Goal: Task Accomplishment & Management: Complete application form

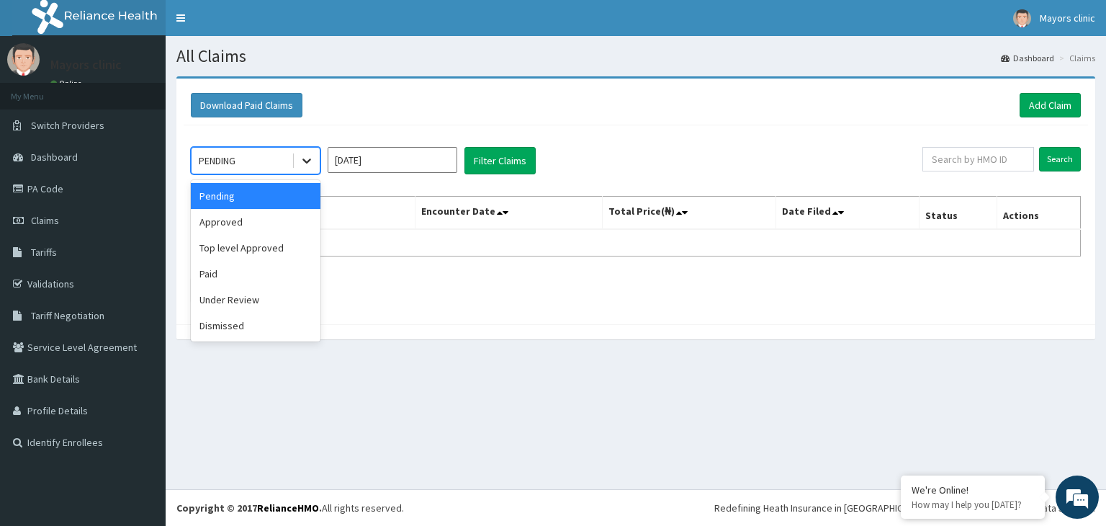
click at [307, 161] on icon at bounding box center [306, 161] width 9 height 5
click at [235, 220] on div "Approved" at bounding box center [256, 222] width 130 height 26
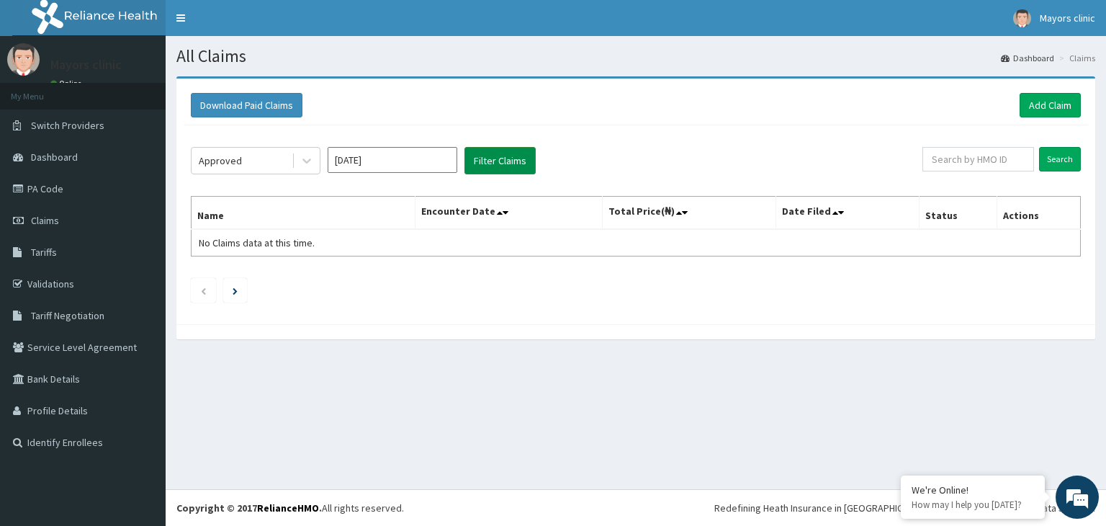
click at [496, 159] on button "Filter Claims" at bounding box center [499, 160] width 71 height 27
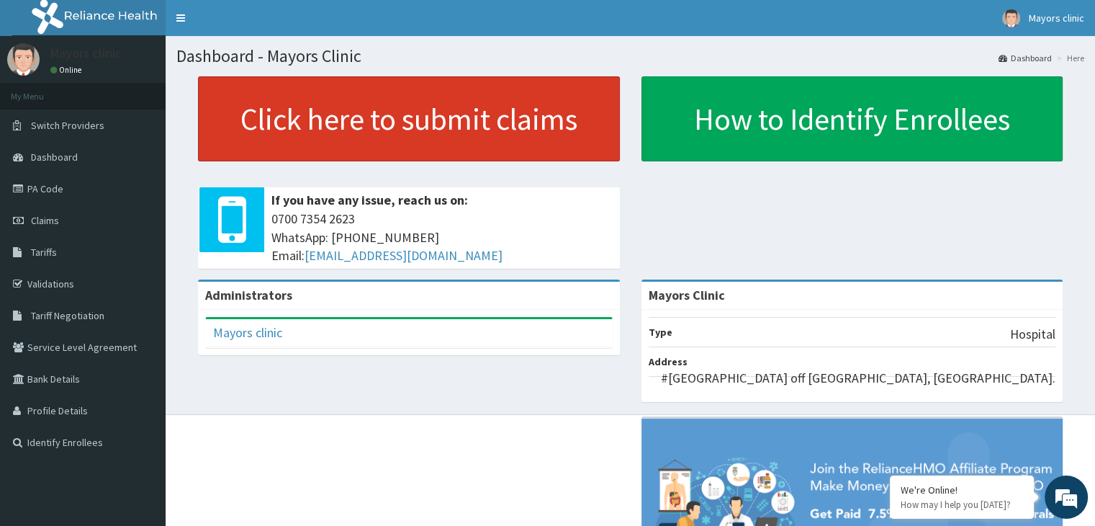
click at [309, 143] on link "Click here to submit claims" at bounding box center [409, 118] width 422 height 85
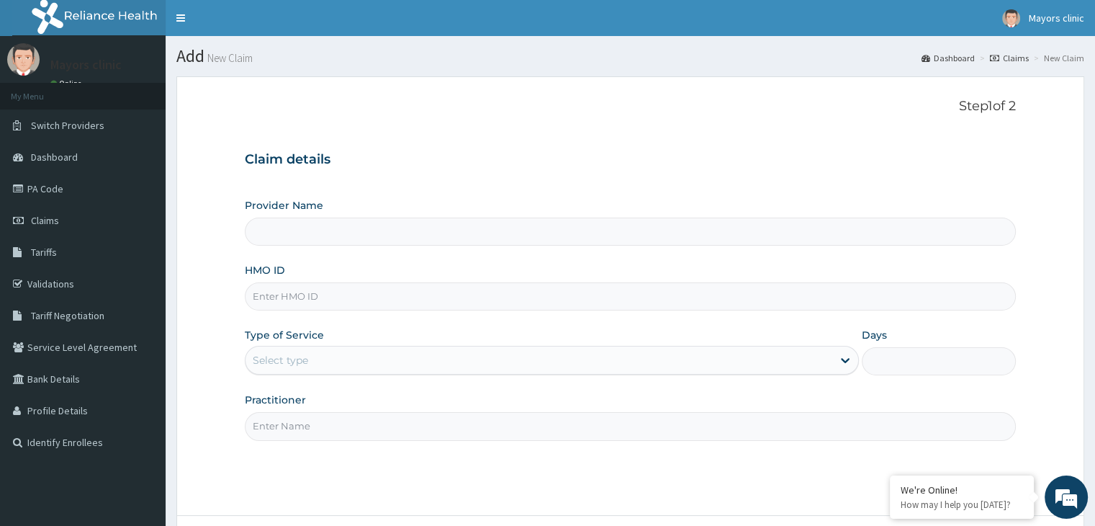
type input "Mayors Clinic"
click at [300, 292] on input "HMO ID" at bounding box center [630, 296] width 770 height 28
type input "SMP/10018/B"
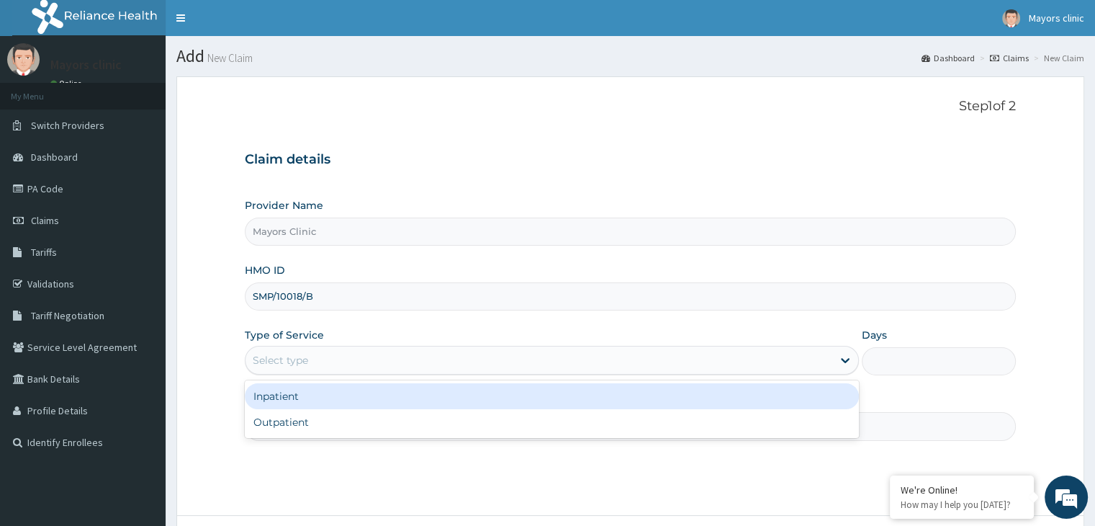
click at [351, 361] on div "Select type" at bounding box center [538, 359] width 587 height 23
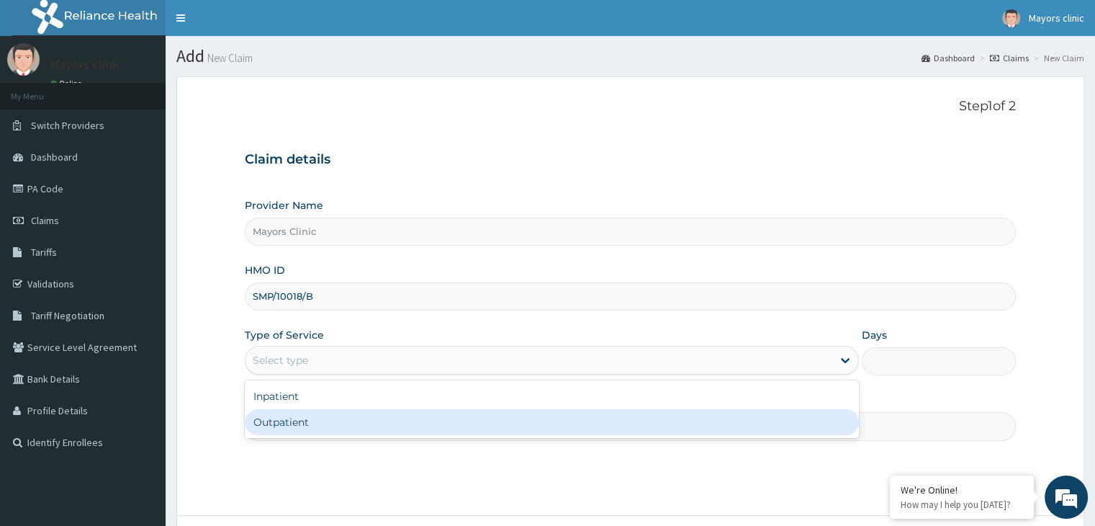
click at [299, 415] on div "Outpatient" at bounding box center [552, 422] width 614 height 26
type input "1"
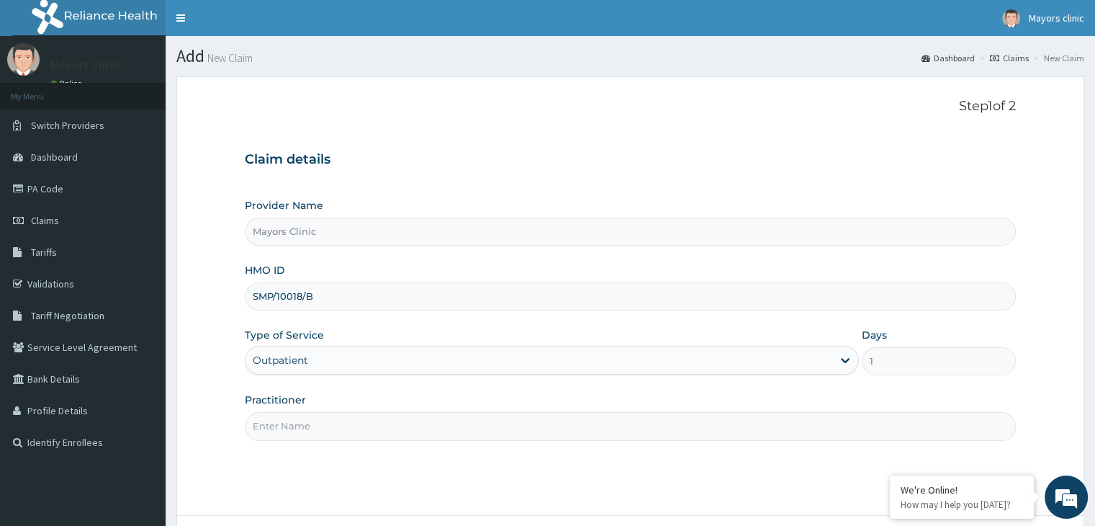
click at [298, 430] on input "Practitioner" at bounding box center [630, 426] width 770 height 28
type input "d"
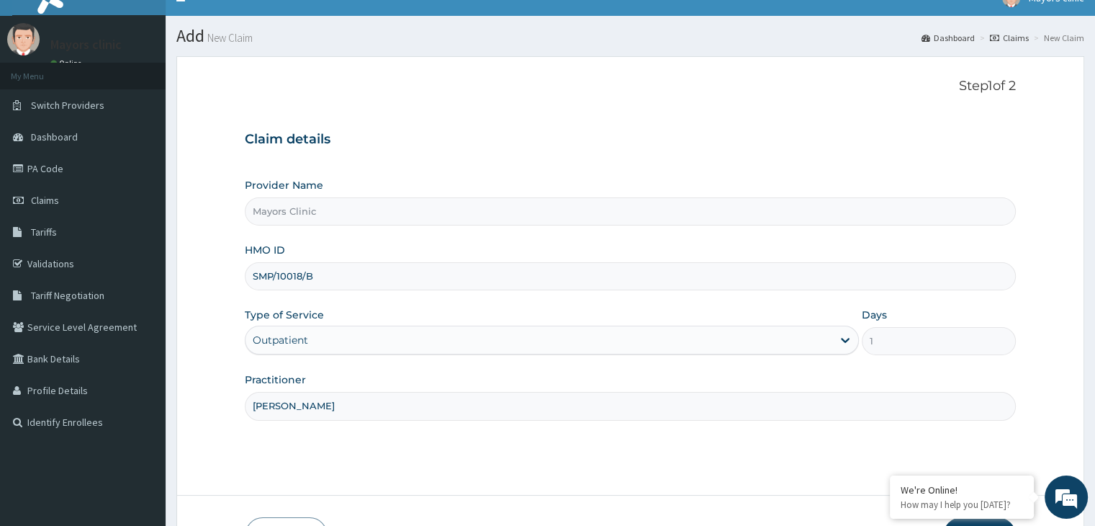
scroll to position [118, 0]
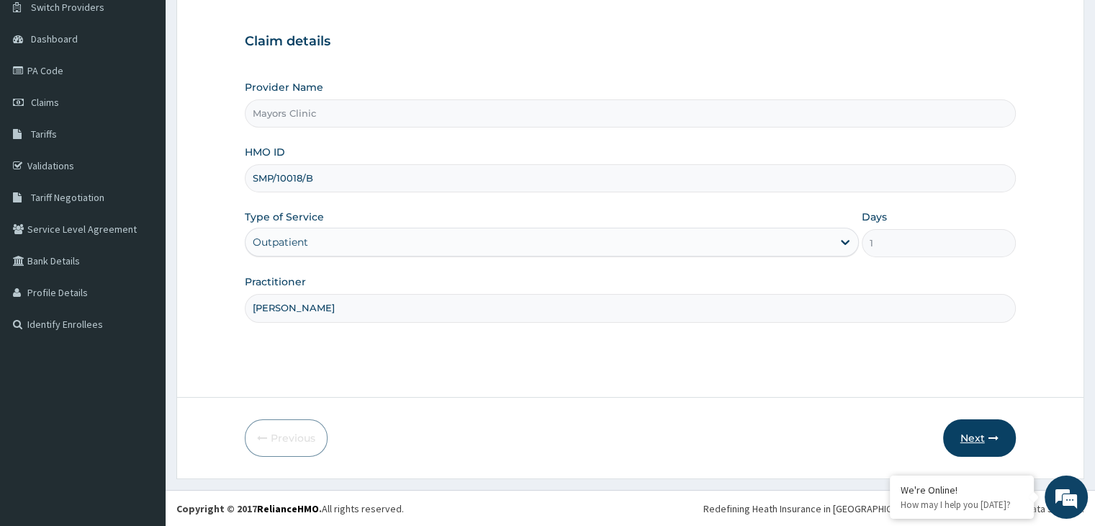
type input "DR ONUORAH REMIGIUS TOCHUKWU"
click at [978, 438] on button "Next" at bounding box center [979, 437] width 73 height 37
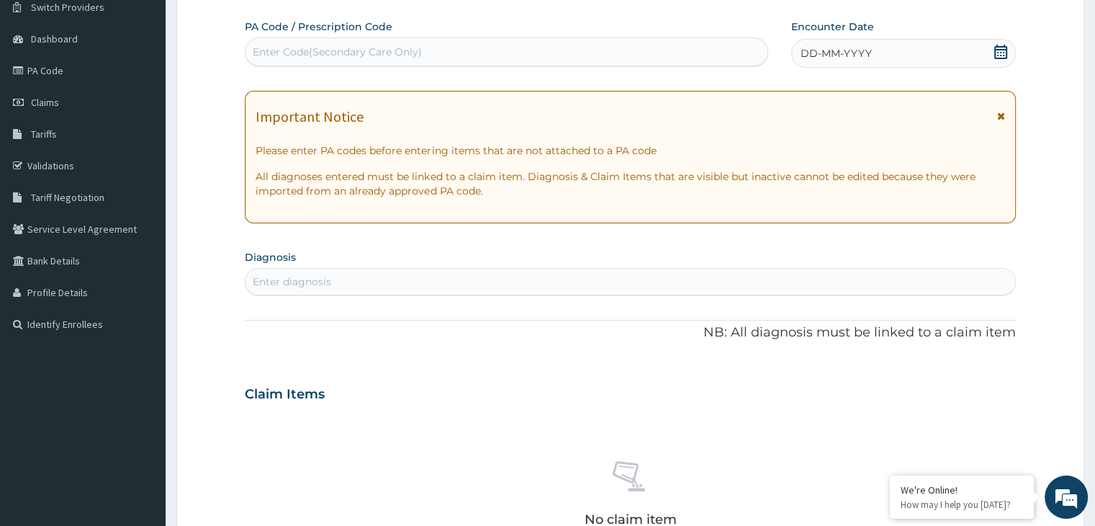
click at [865, 48] on span "DD-MM-YYYY" at bounding box center [836, 53] width 71 height 14
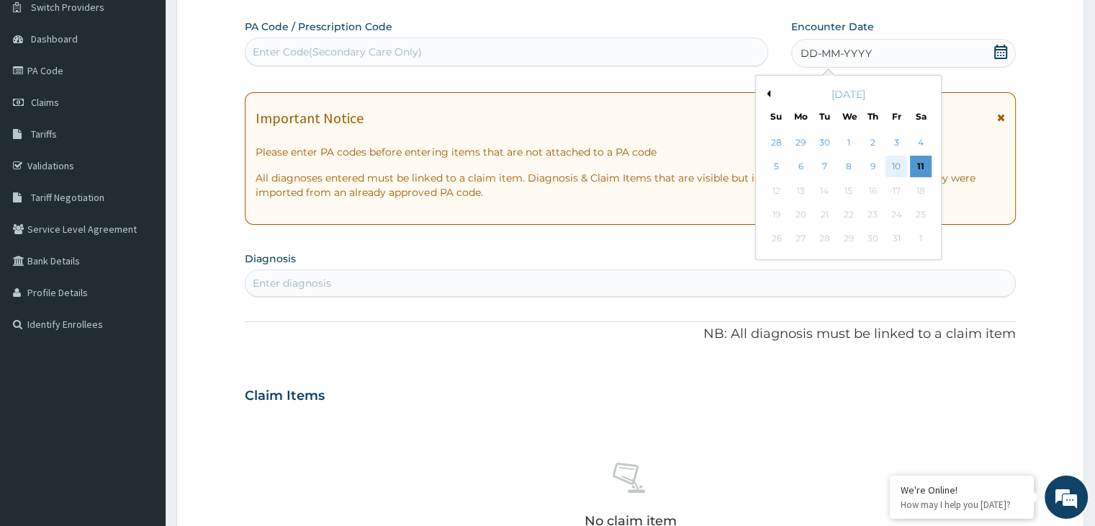
click at [898, 161] on div "10" at bounding box center [896, 167] width 22 height 22
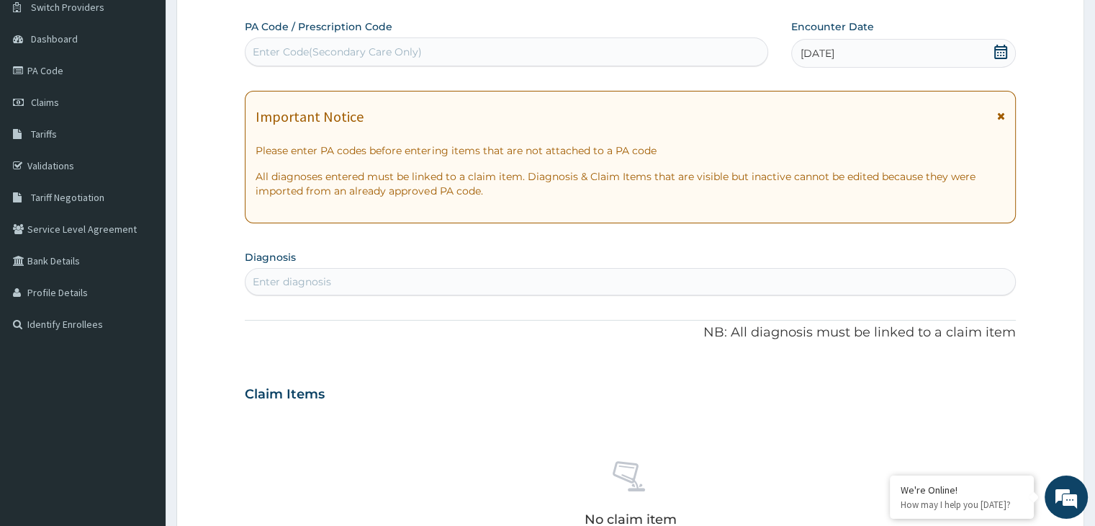
click at [406, 284] on div "Enter diagnosis" at bounding box center [629, 281] width 769 height 23
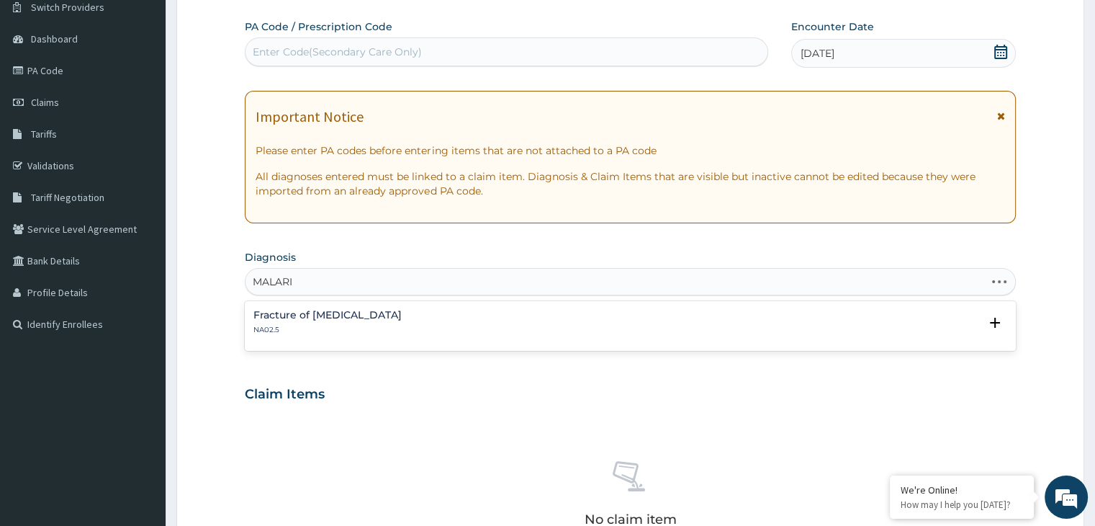
type input "MALARIA"
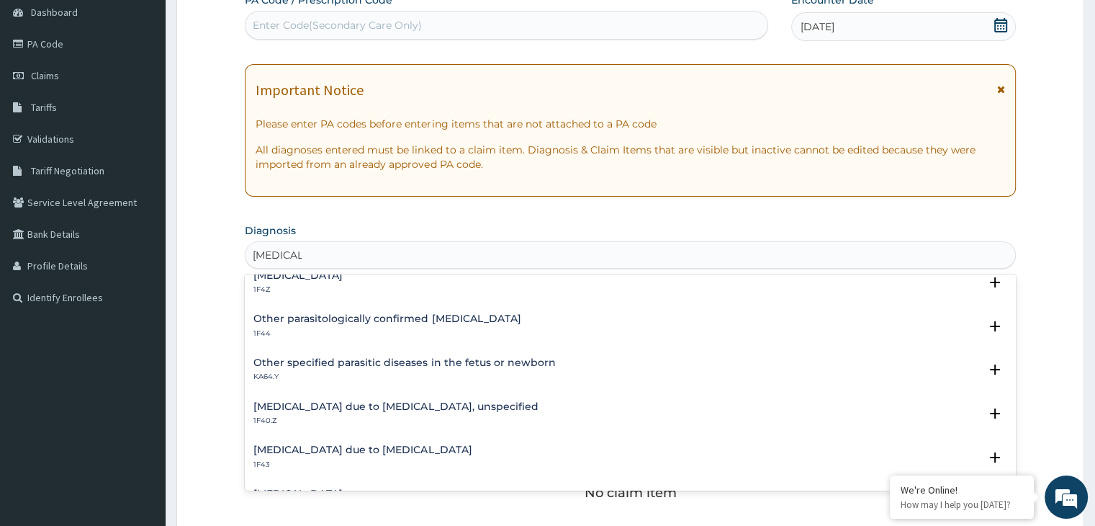
scroll to position [108, 0]
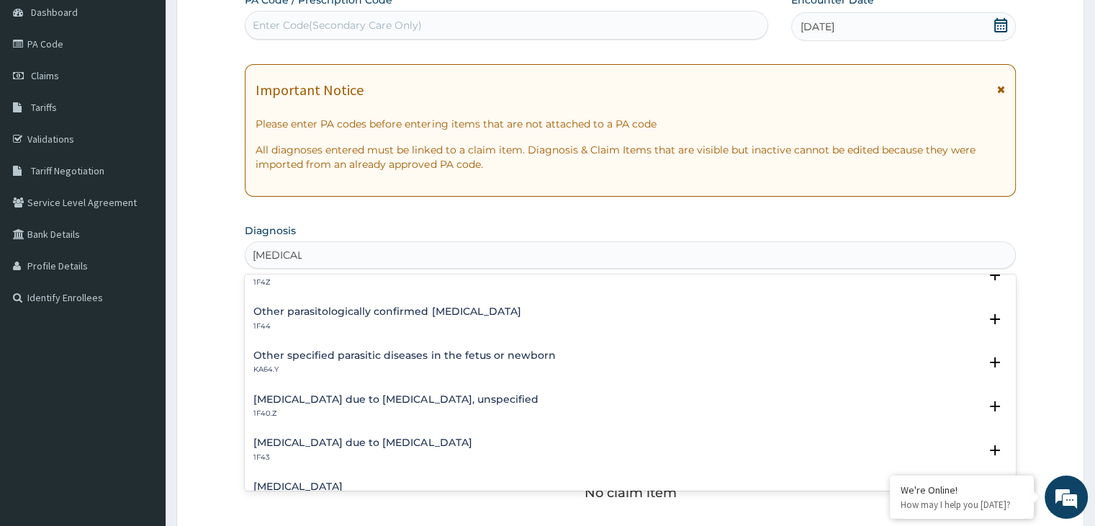
click at [397, 397] on h4 "Malaria due to Plasmodium falciparum, unspecified" at bounding box center [395, 399] width 284 height 11
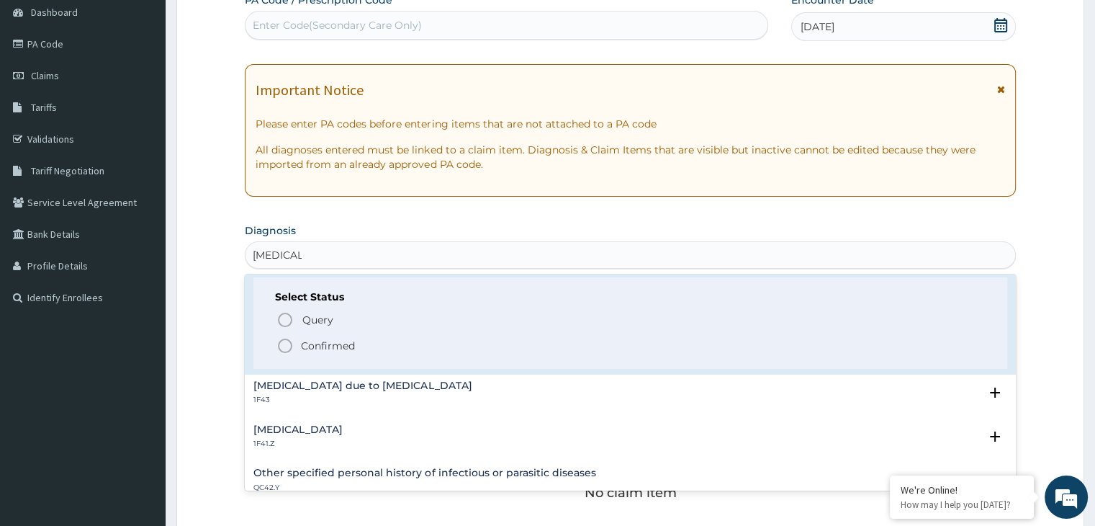
scroll to position [261, 0]
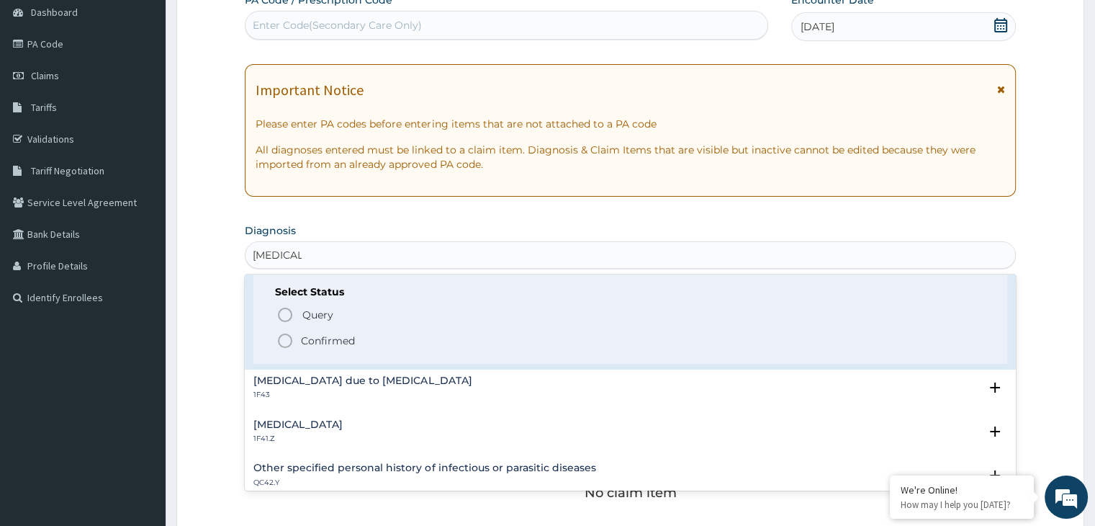
click at [284, 339] on icon "status option filled" at bounding box center [284, 340] width 17 height 17
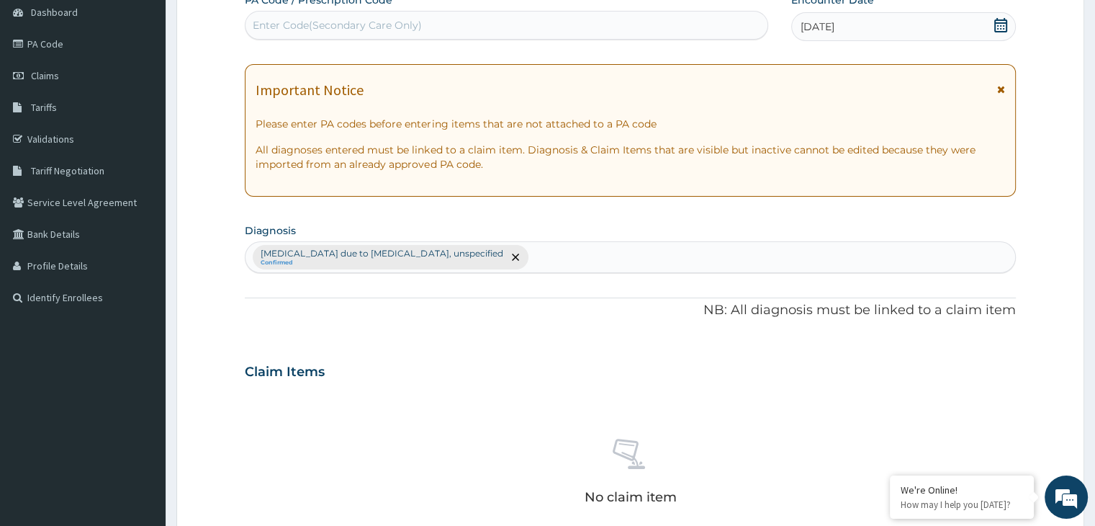
type input "P"
type input "GASTROENTERITIS"
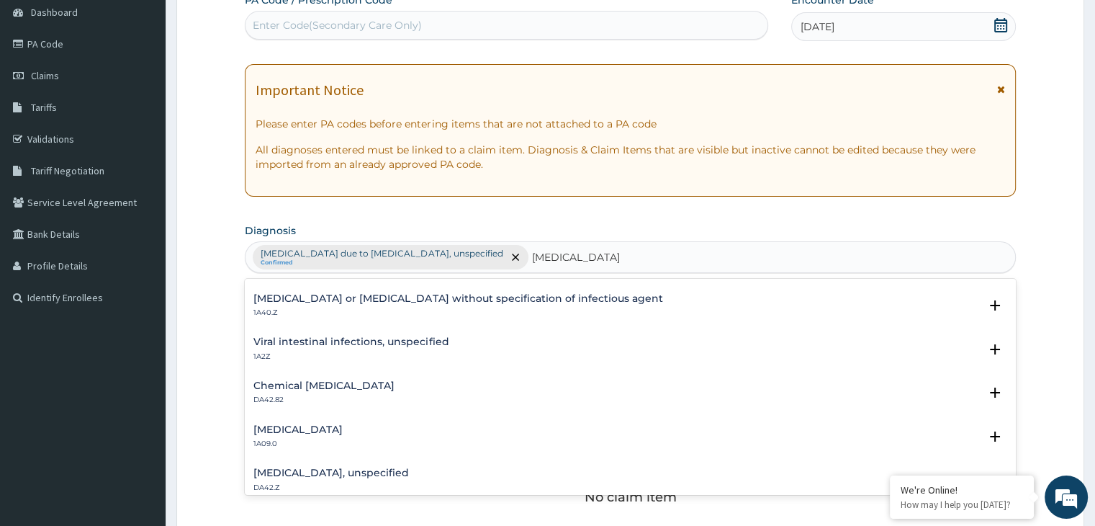
scroll to position [0, 0]
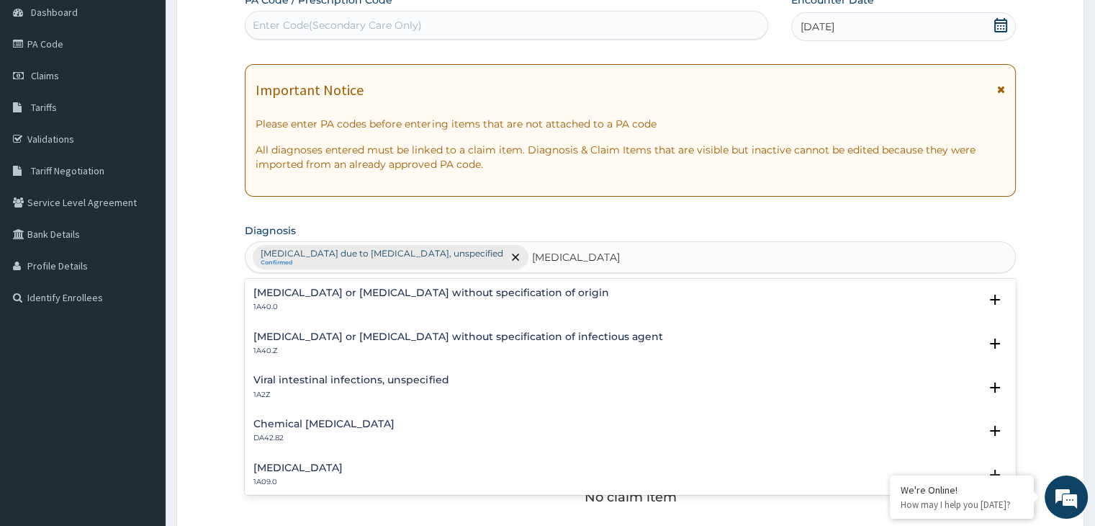
click at [430, 288] on h4 "Gastroenteritis or colitis without specification of origin" at bounding box center [430, 292] width 355 height 11
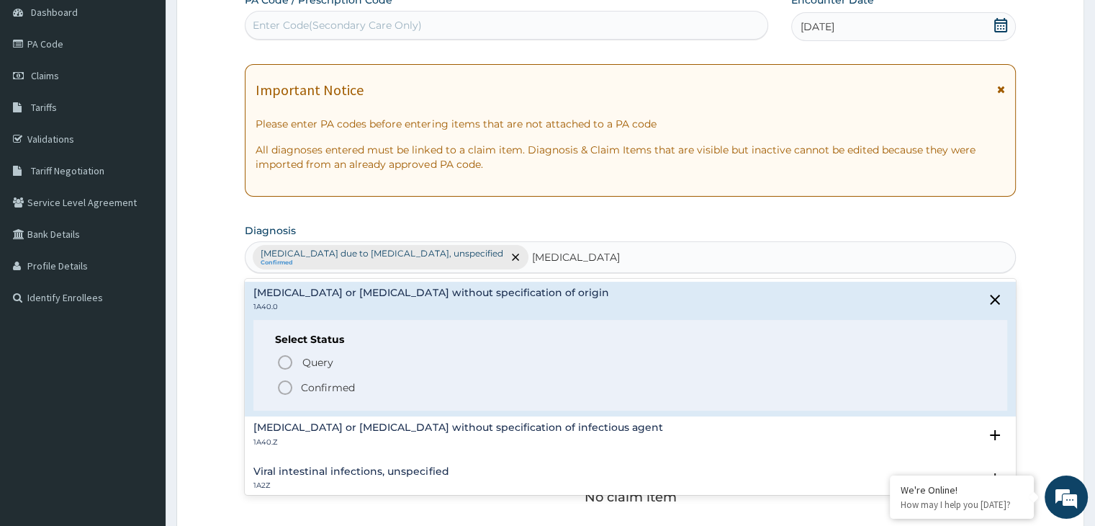
click at [291, 394] on icon "status option filled" at bounding box center [284, 387] width 17 height 17
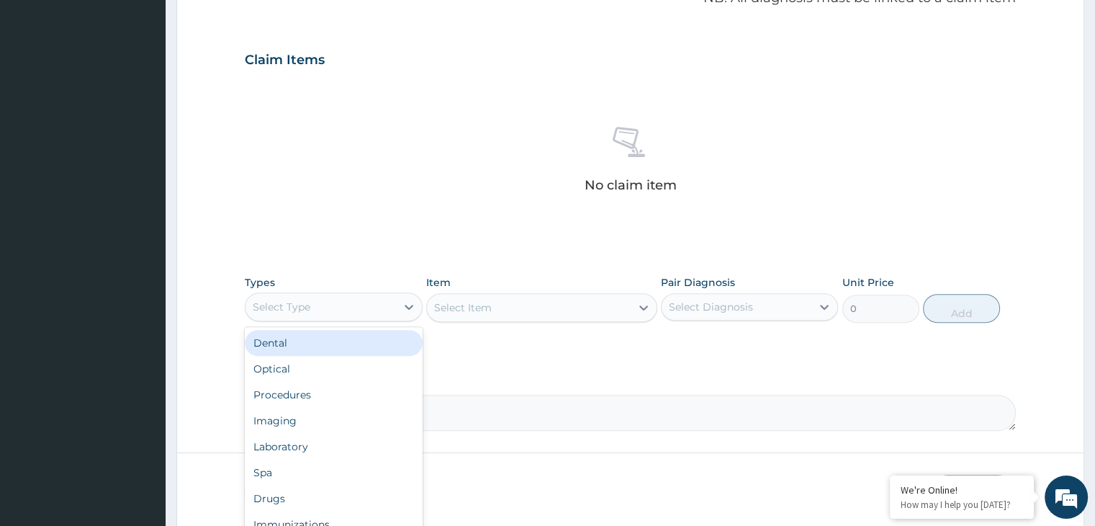
scroll to position [511, 0]
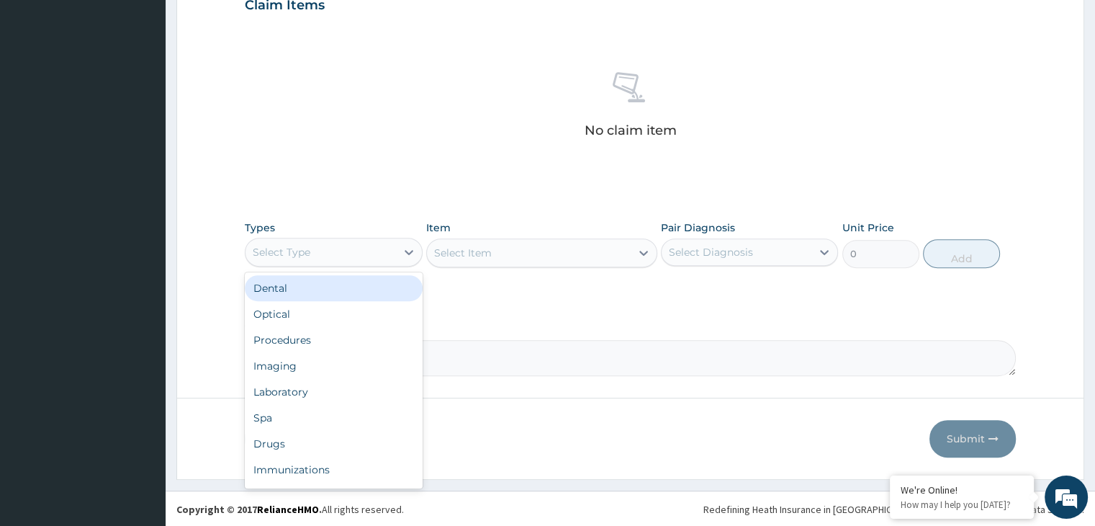
click at [332, 343] on div "Procedures" at bounding box center [333, 340] width 177 height 26
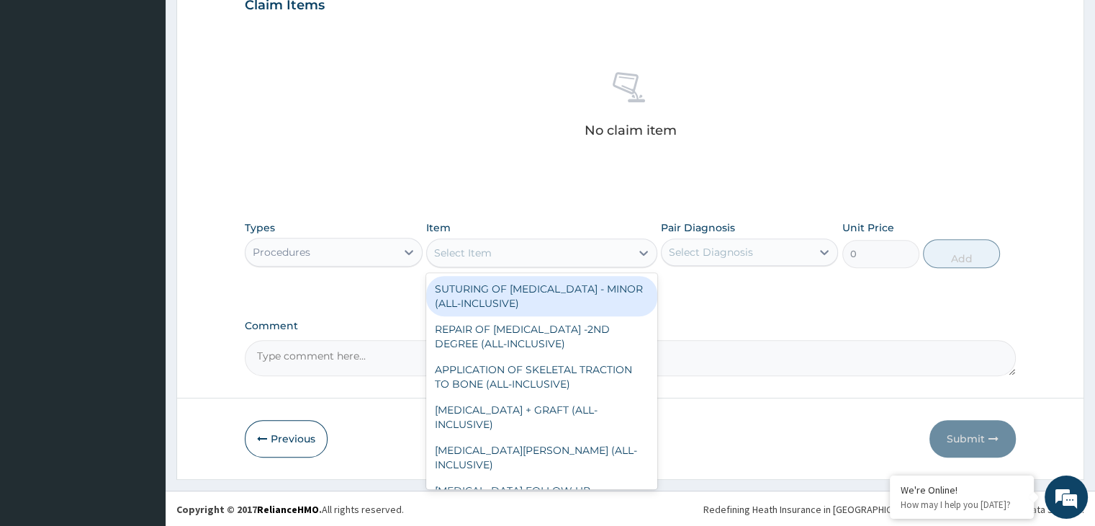
click at [513, 251] on div "Select Item" at bounding box center [529, 252] width 204 height 23
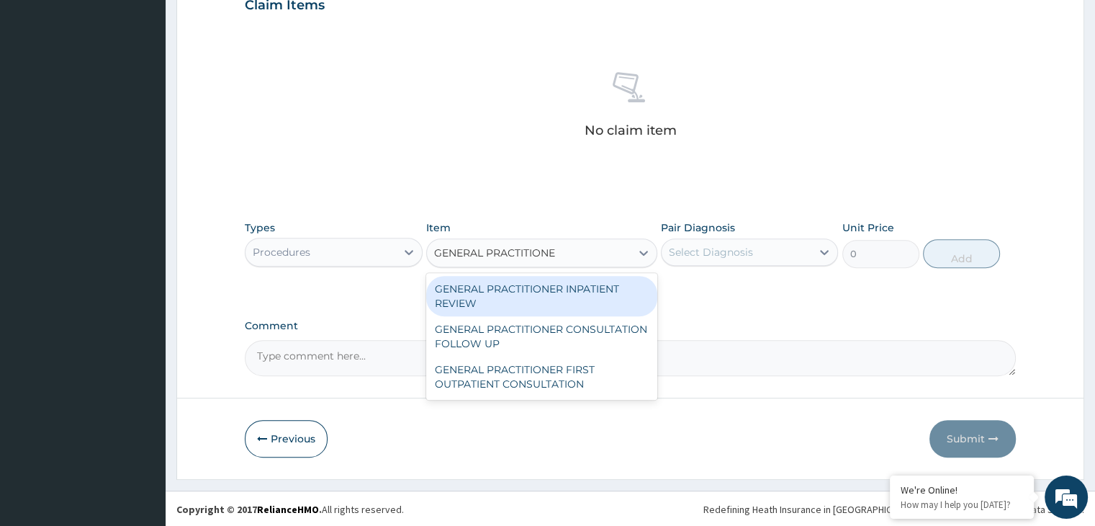
type input "GENERAL PRACTITIONER"
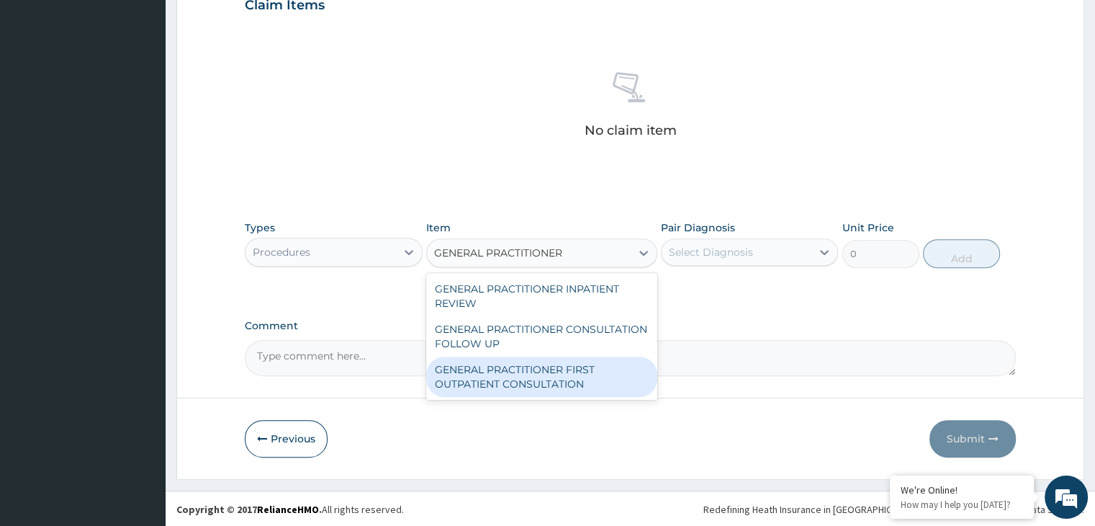
click at [513, 370] on div "GENERAL PRACTITIONER FIRST OUTPATIENT CONSULTATION" at bounding box center [541, 376] width 231 height 40
type input "3750"
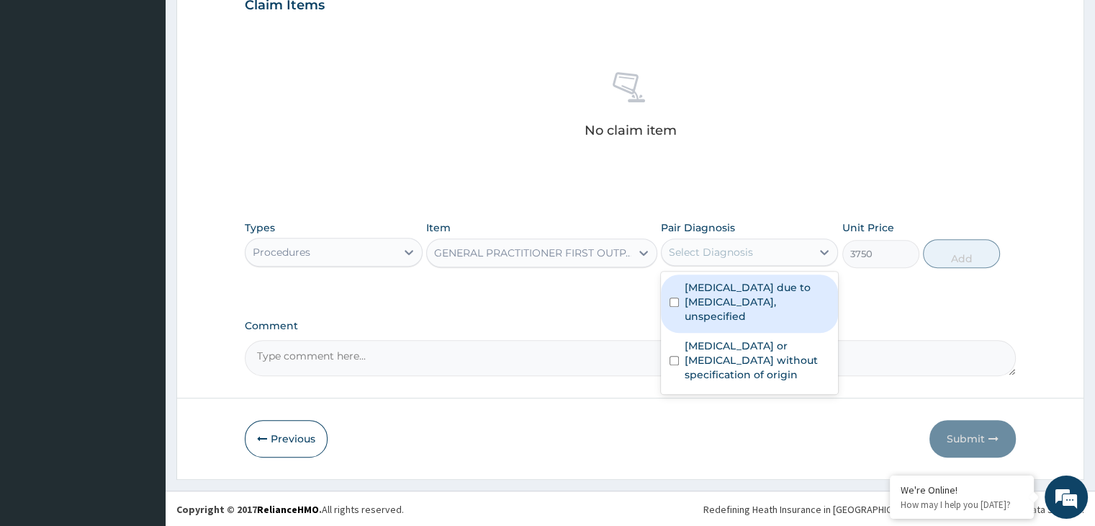
click at [737, 251] on div "Select Diagnosis" at bounding box center [711, 252] width 84 height 14
click at [716, 286] on label "Malaria due to Plasmodium falciparum, unspecified" at bounding box center [757, 301] width 145 height 43
checkbox input "true"
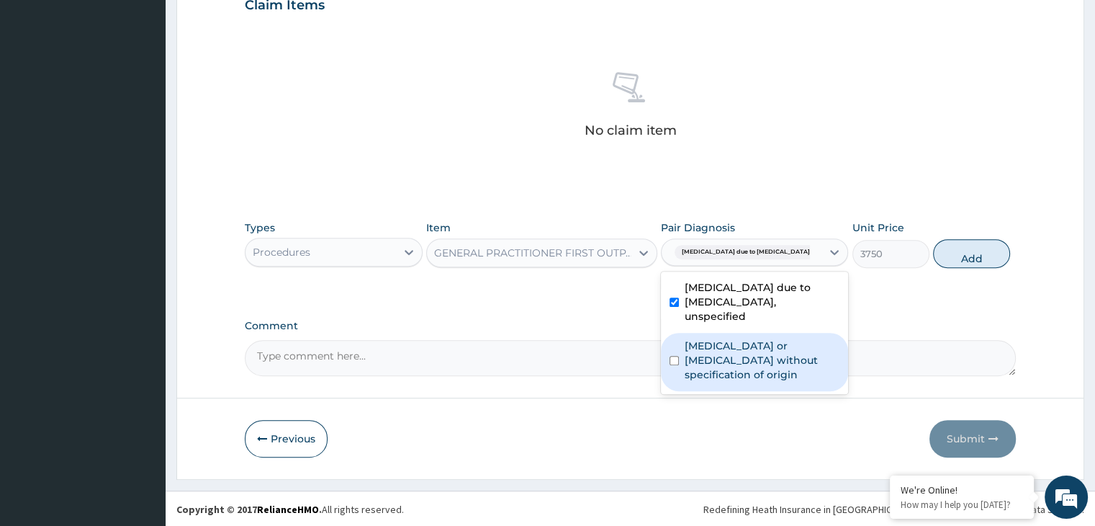
click at [697, 338] on label "Gastroenteritis or colitis without specification of origin" at bounding box center [762, 359] width 155 height 43
checkbox input "true"
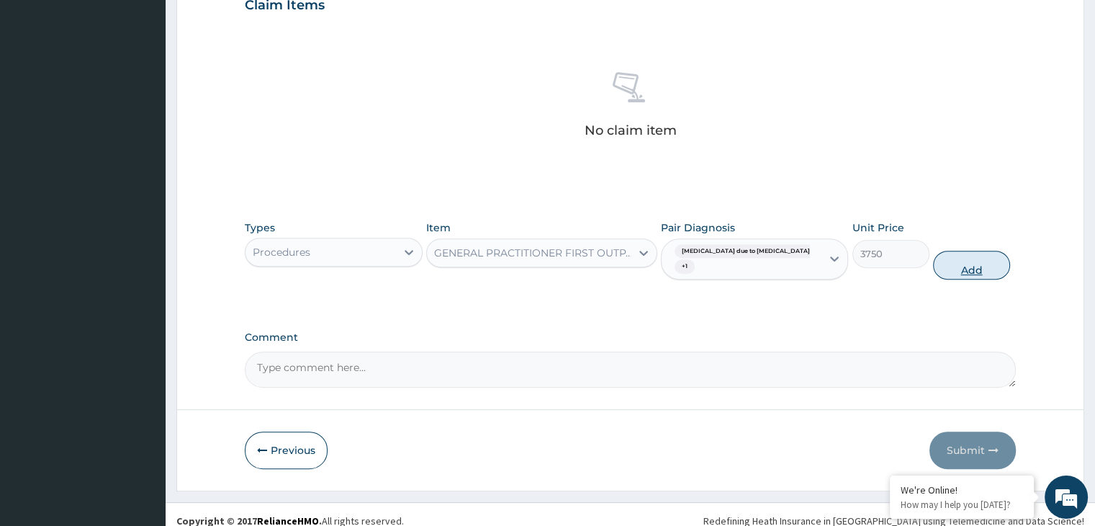
click at [961, 259] on button "Add" at bounding box center [971, 265] width 77 height 29
type input "0"
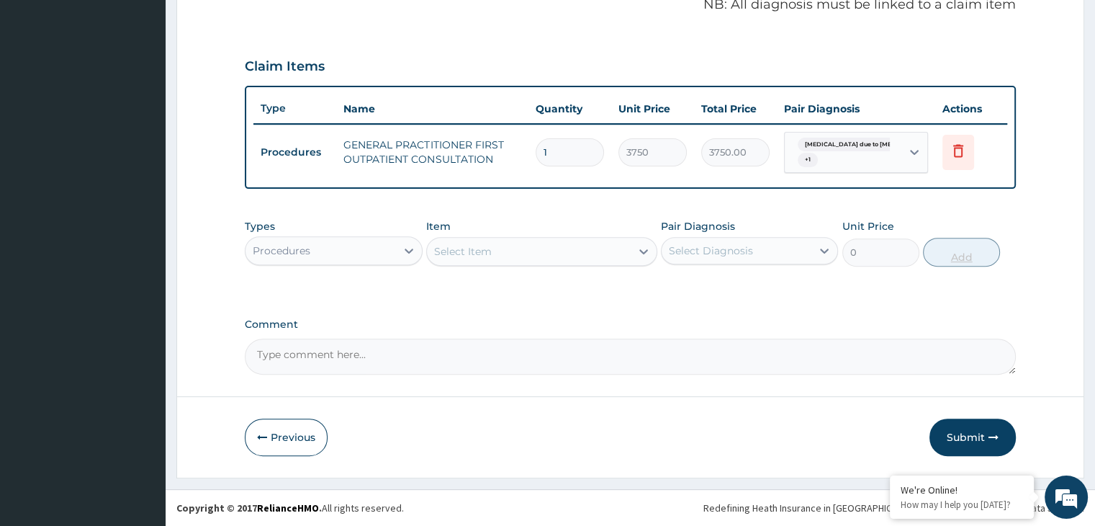
scroll to position [448, 0]
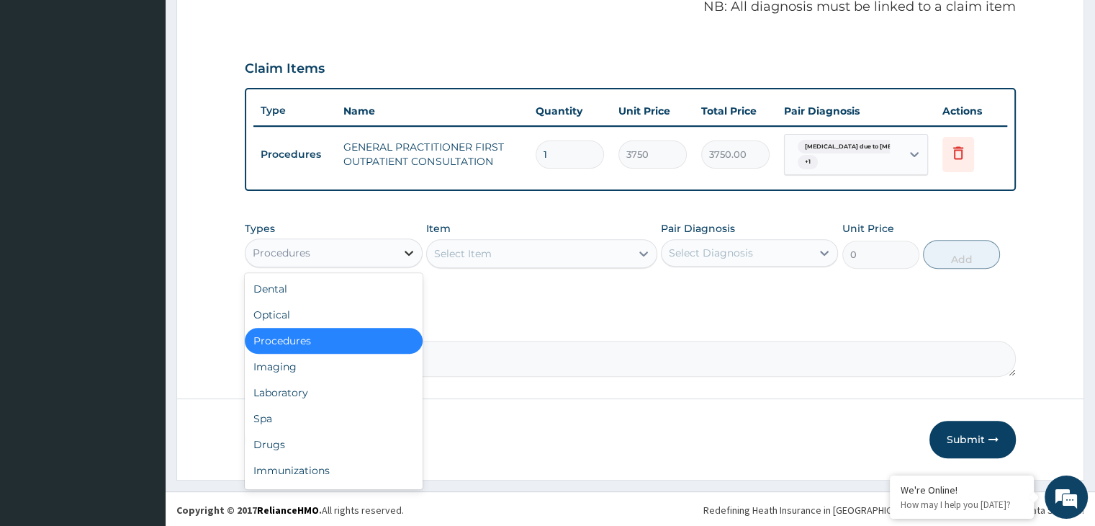
click at [402, 254] on icon at bounding box center [409, 252] width 14 height 14
click at [281, 387] on div "Laboratory" at bounding box center [333, 392] width 177 height 26
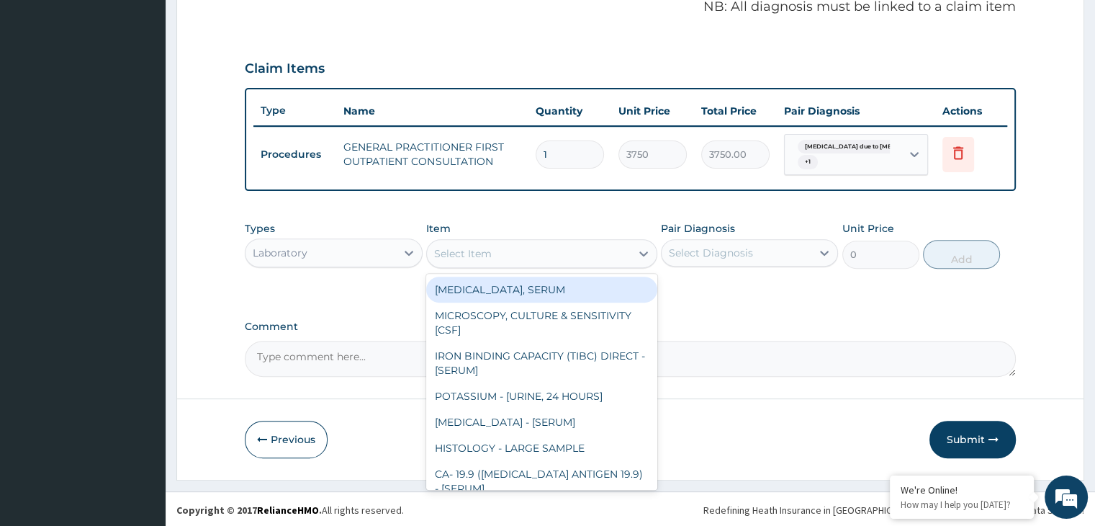
click at [569, 256] on div "Select Item" at bounding box center [529, 253] width 204 height 23
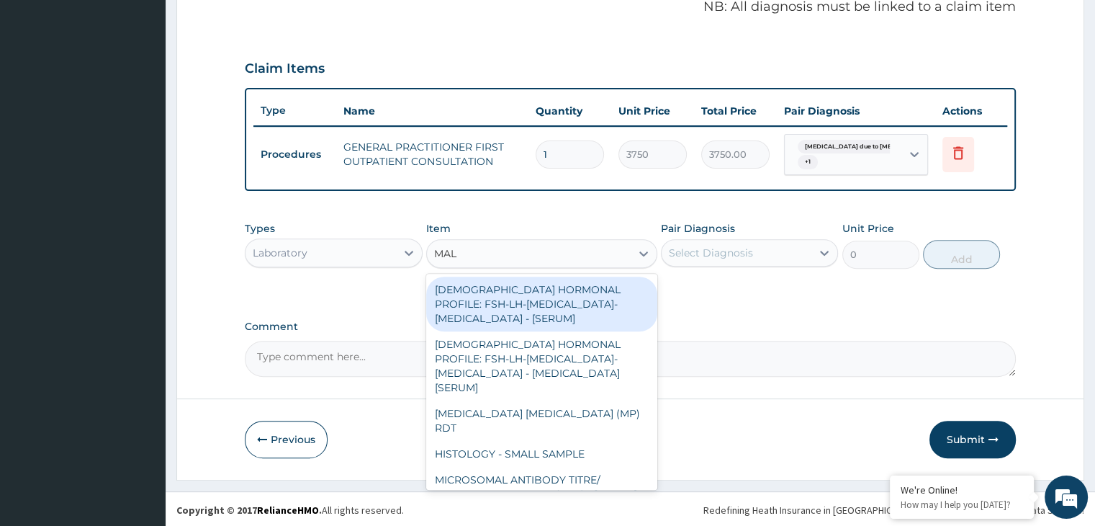
type input "MALA"
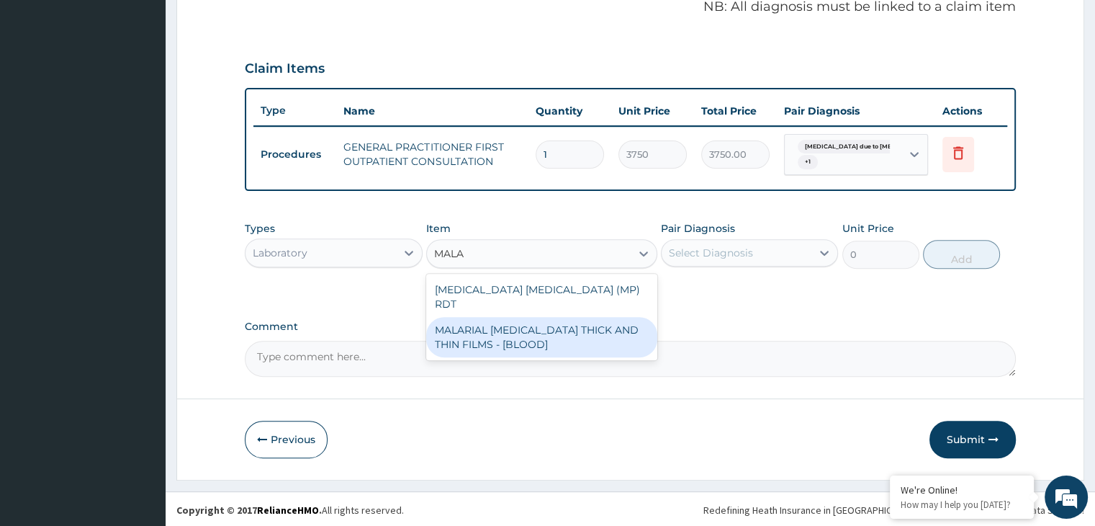
click at [546, 317] on div "MALARIAL PARASITE THICK AND THIN FILMS - [BLOOD]" at bounding box center [541, 337] width 231 height 40
type input "2187.5"
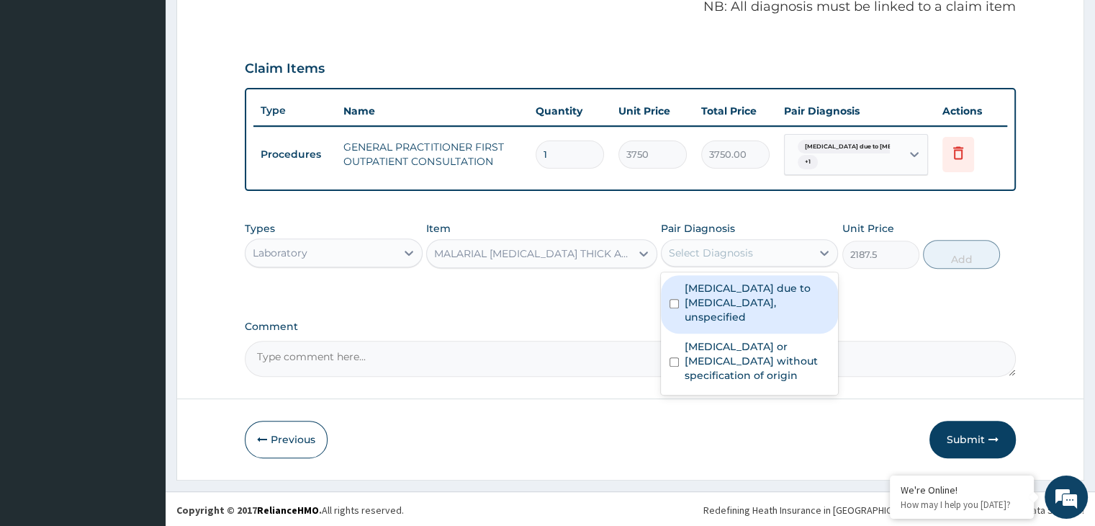
click at [720, 252] on div "Select Diagnosis" at bounding box center [711, 252] width 84 height 14
click at [708, 283] on label "Malaria due to Plasmodium falciparum, unspecified" at bounding box center [757, 302] width 145 height 43
checkbox input "true"
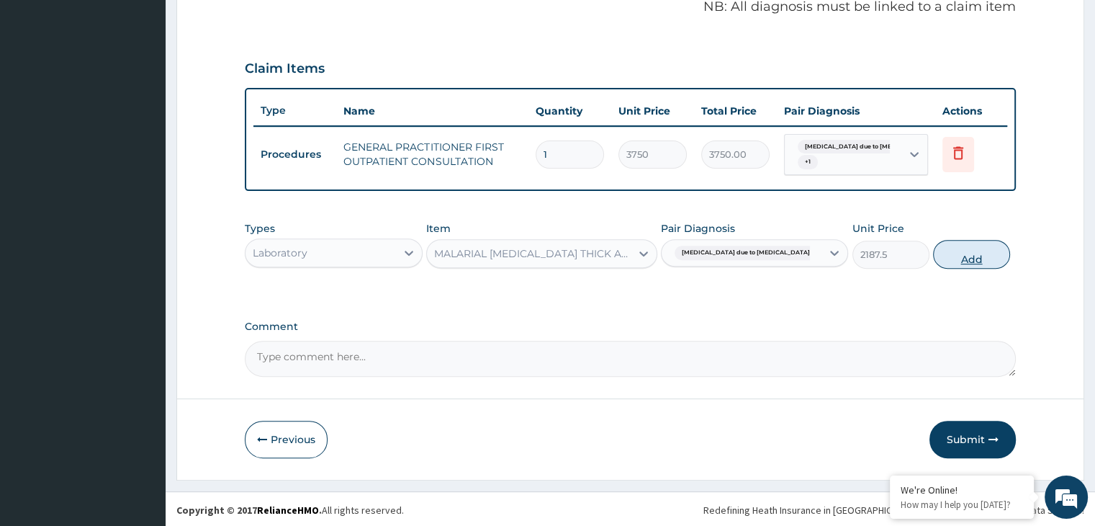
click at [946, 255] on button "Add" at bounding box center [971, 254] width 77 height 29
type input "0"
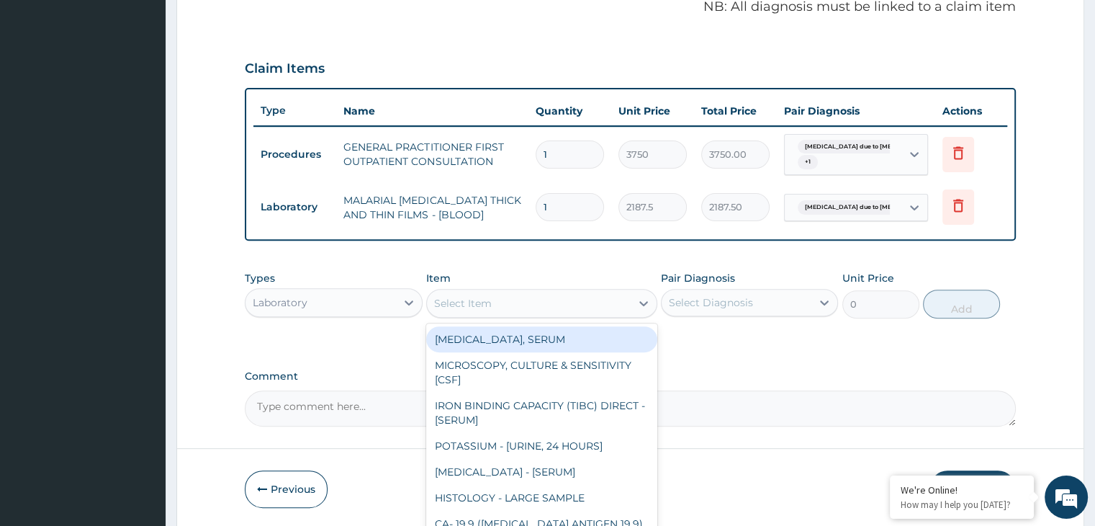
click at [501, 307] on div "Select Item" at bounding box center [529, 303] width 204 height 23
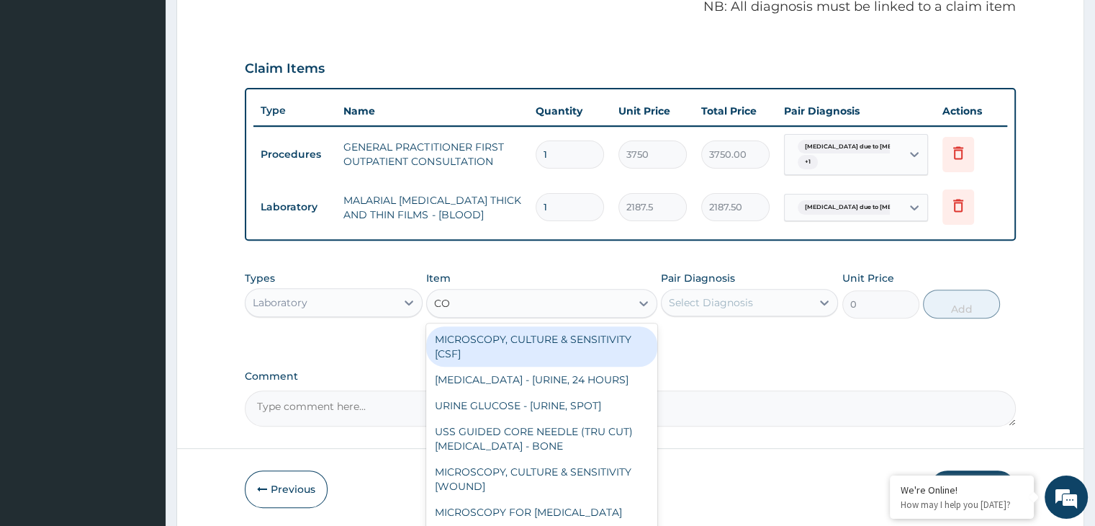
type input "COM"
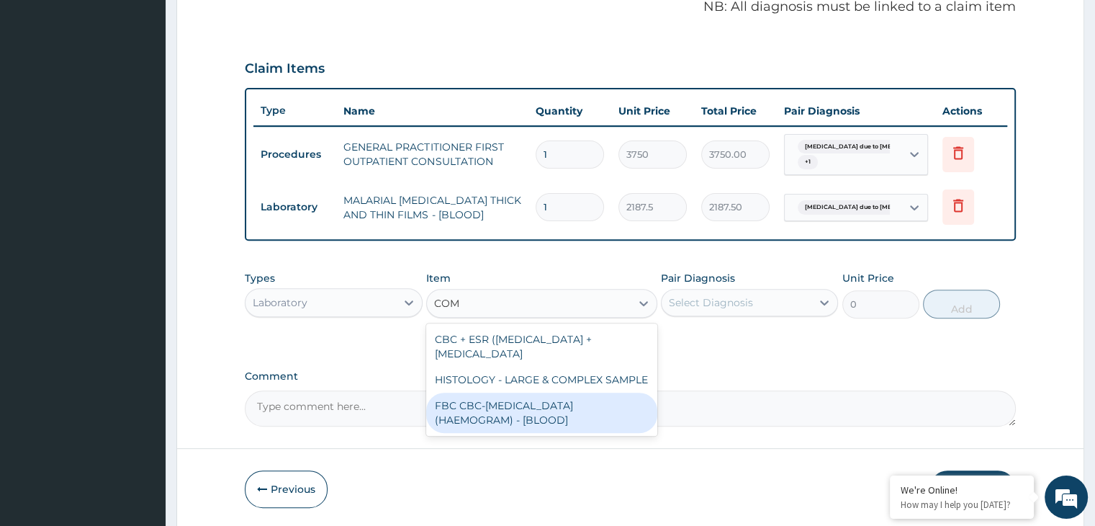
click at [498, 400] on div "FBC CBC-COMPLETE BLOOD COUNT (HAEMOGRAM) - [BLOOD]" at bounding box center [541, 412] width 231 height 40
type input "5000"
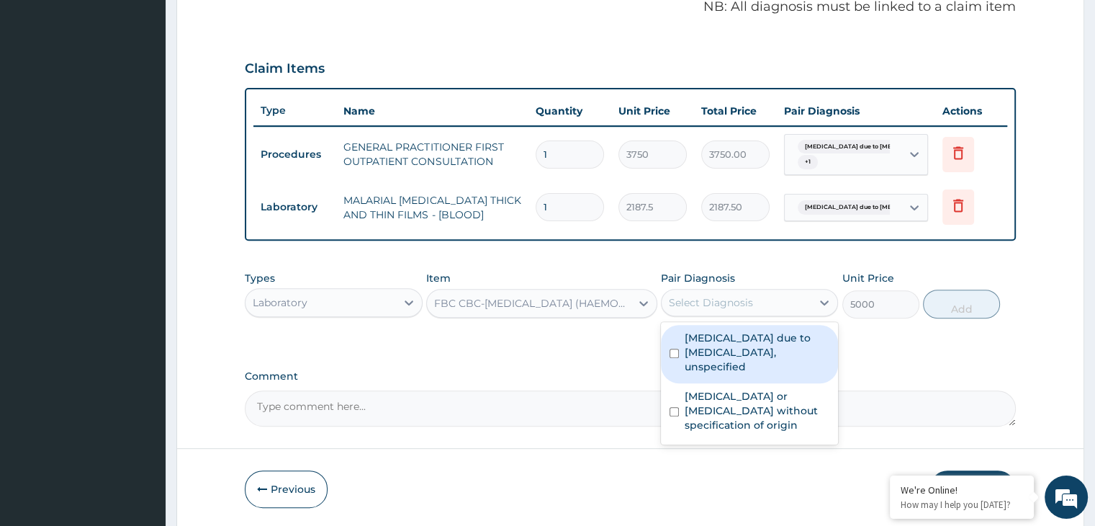
click at [722, 309] on div "Select Diagnosis" at bounding box center [737, 302] width 150 height 23
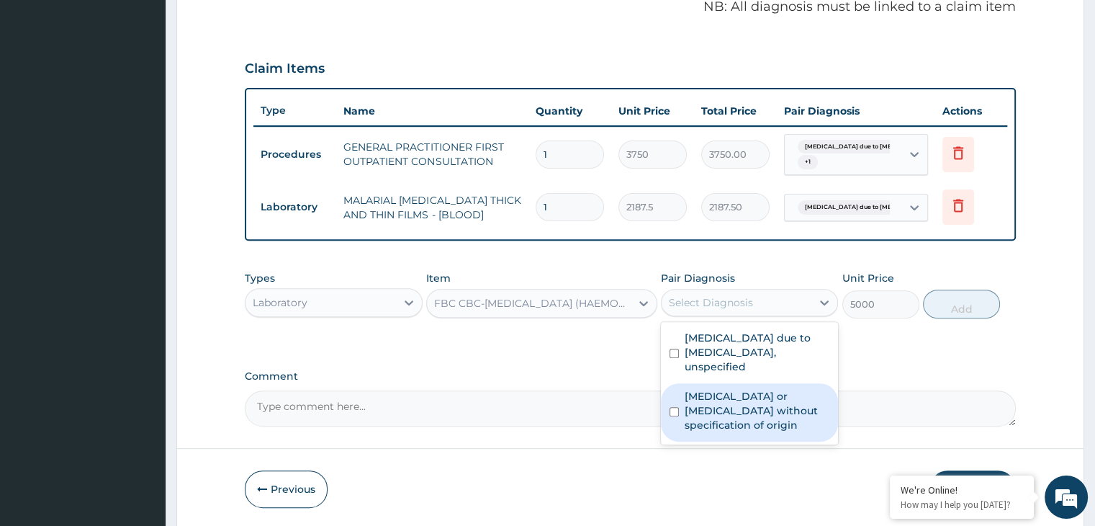
click at [695, 392] on label "Gastroenteritis or colitis without specification of origin" at bounding box center [757, 410] width 145 height 43
checkbox input "true"
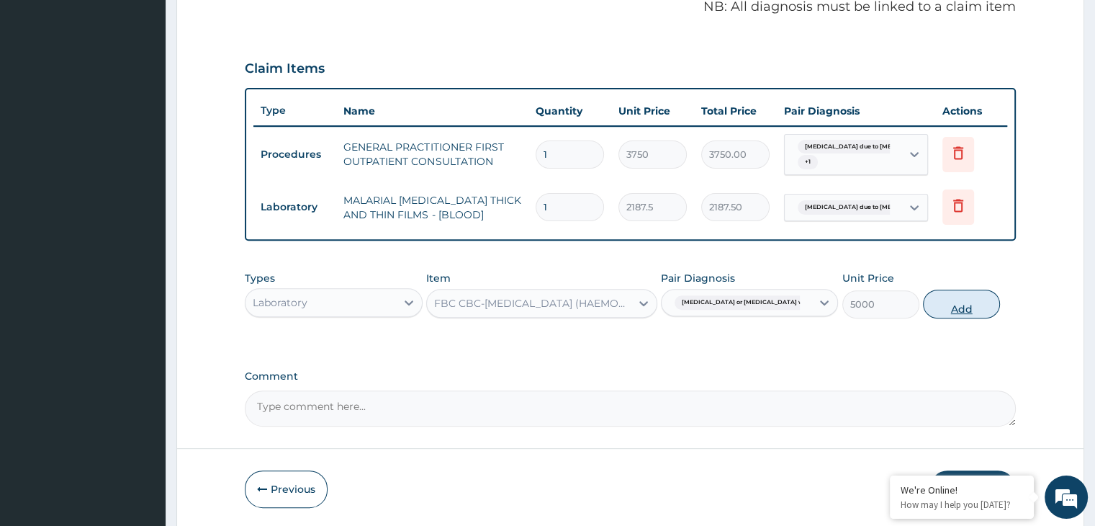
click at [952, 302] on button "Add" at bounding box center [961, 303] width 77 height 29
type input "0"
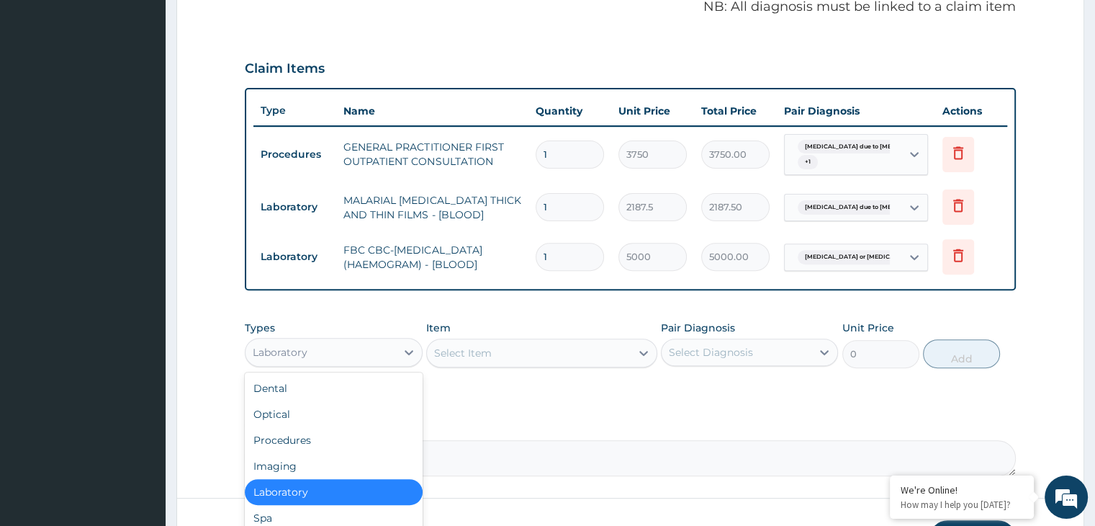
click at [386, 351] on div "Laboratory" at bounding box center [320, 352] width 150 height 23
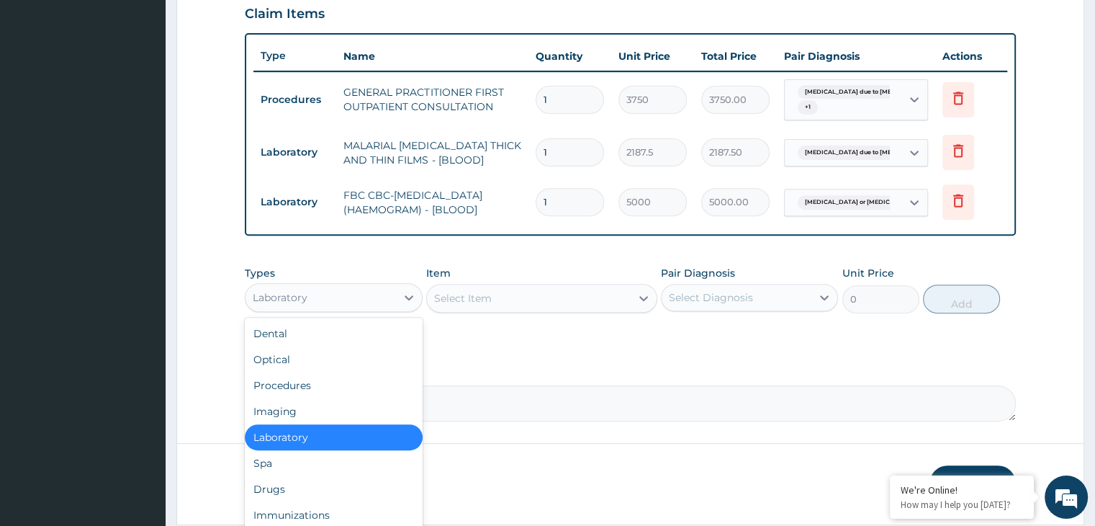
scroll to position [547, 0]
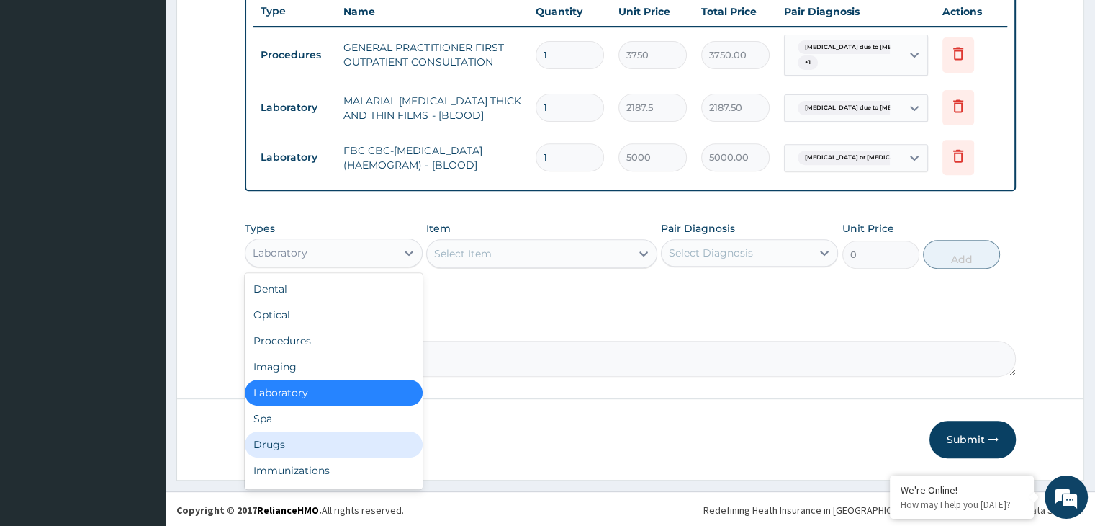
click at [282, 440] on div "Drugs" at bounding box center [333, 444] width 177 height 26
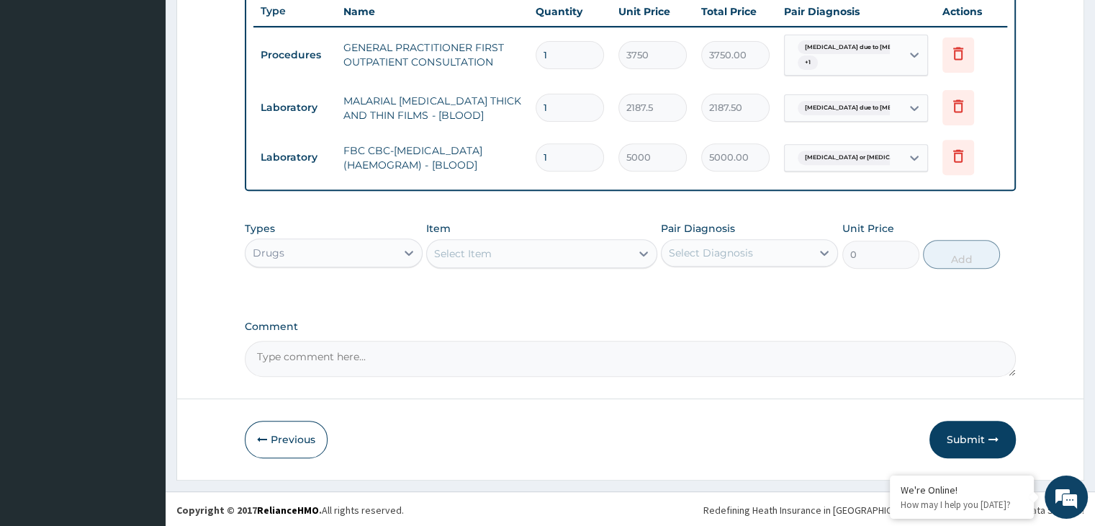
click at [565, 258] on div "Select Item" at bounding box center [529, 253] width 204 height 23
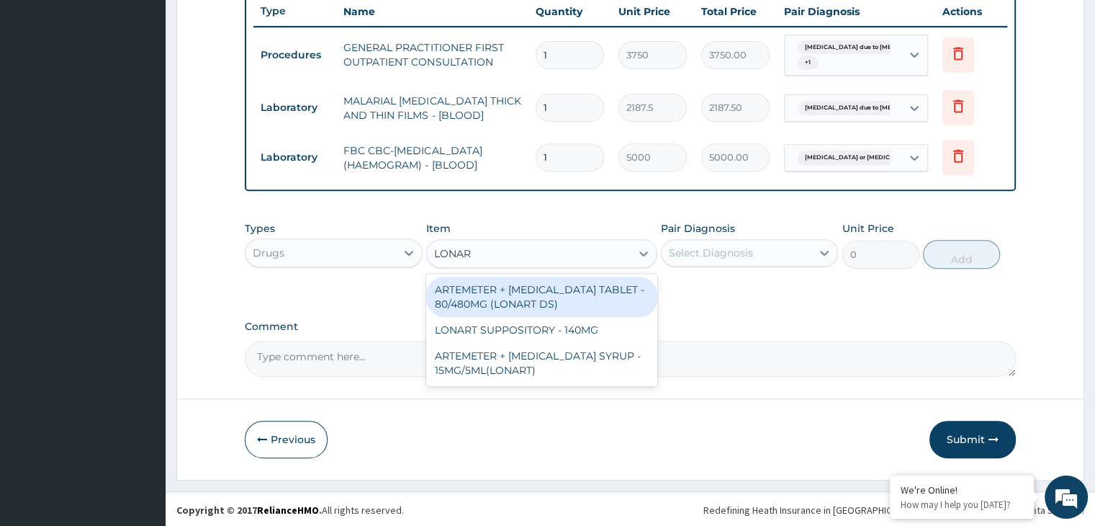
type input "LONART"
click at [557, 292] on div "ARTEMETER + LUMEFANTRINE TABLET - 80/480MG (LONART DS)" at bounding box center [541, 296] width 231 height 40
type input "588"
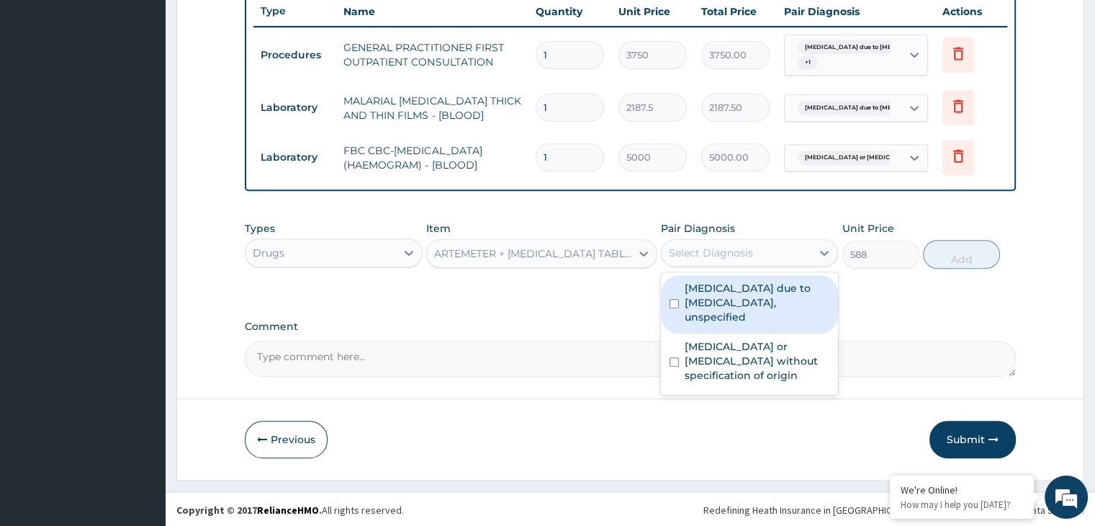
click at [765, 251] on div "Select Diagnosis" at bounding box center [737, 252] width 150 height 23
click at [732, 289] on label "Malaria due to Plasmodium falciparum, unspecified" at bounding box center [757, 302] width 145 height 43
checkbox input "true"
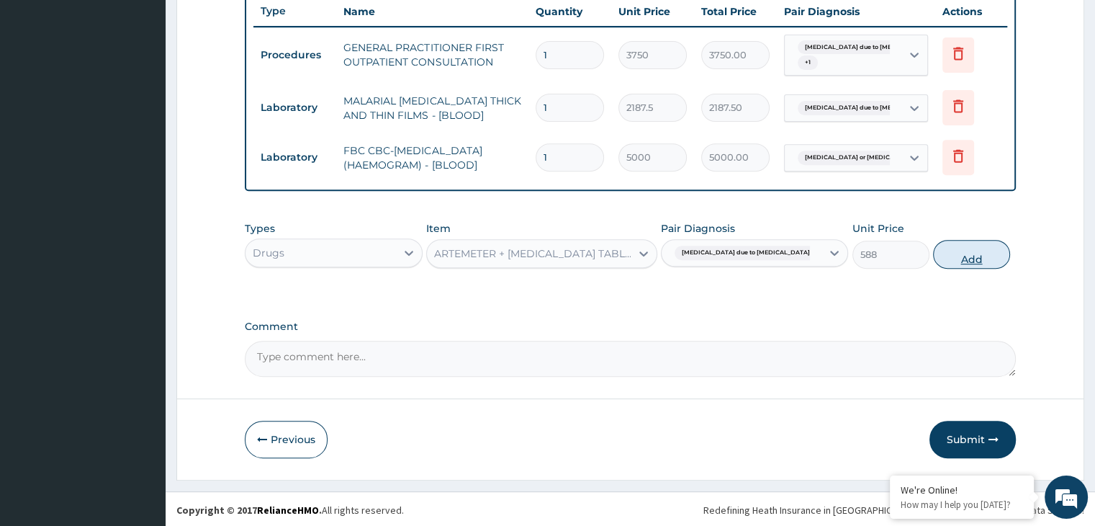
click at [979, 252] on button "Add" at bounding box center [971, 254] width 77 height 29
type input "0"
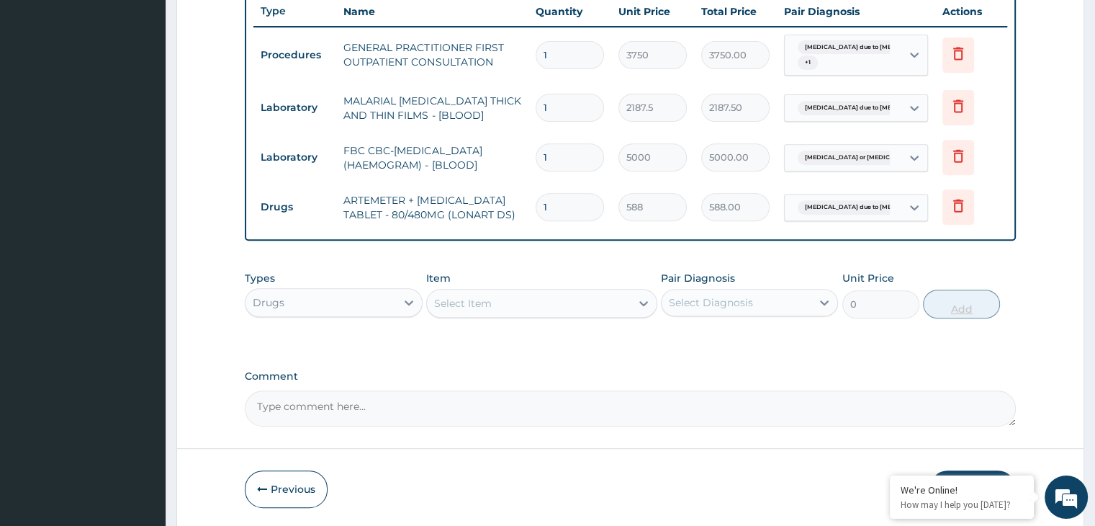
type input "0.00"
type input "6"
type input "3528.00"
type input "6"
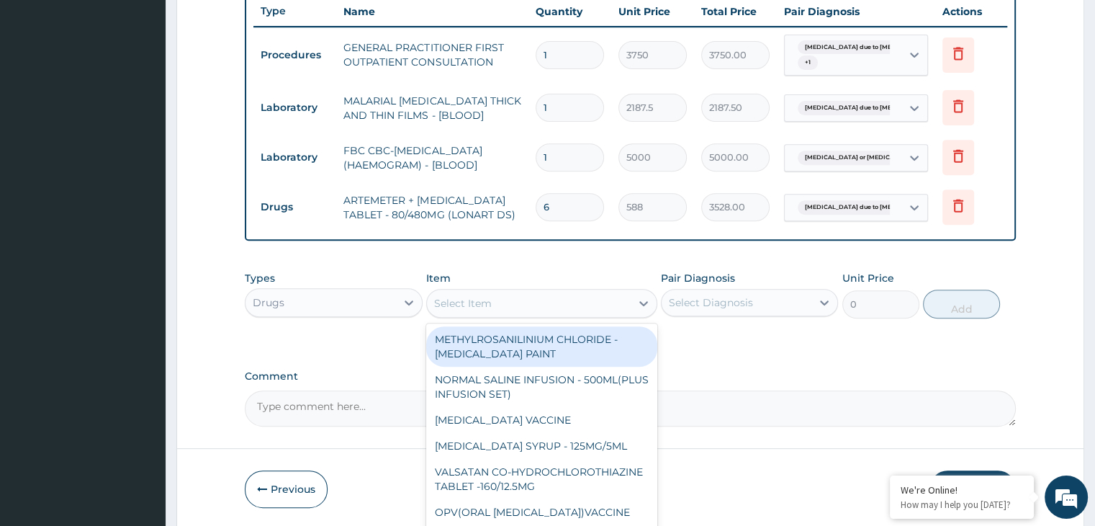
click at [518, 300] on div "Select Item" at bounding box center [529, 303] width 204 height 23
type input "C"
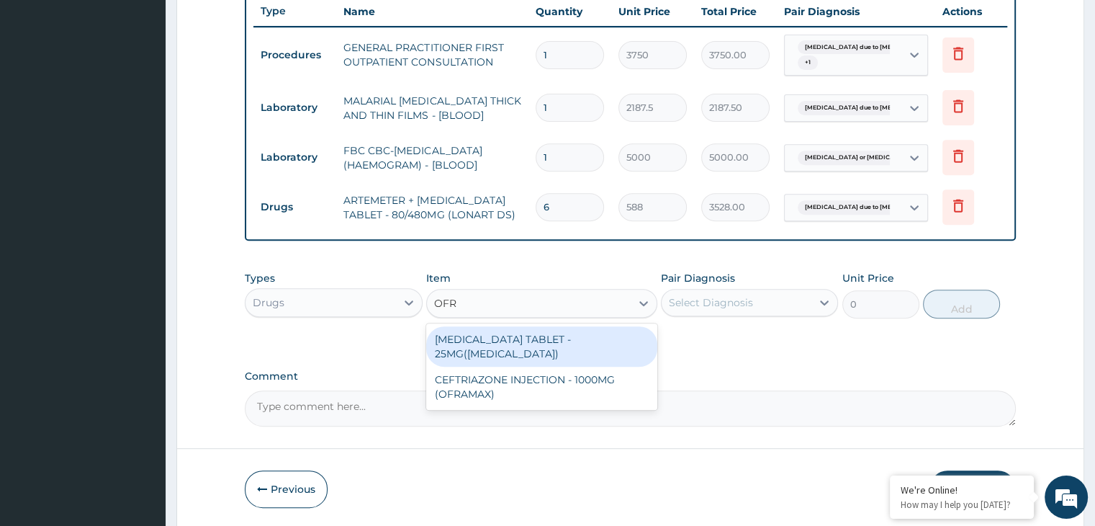
type input "OFRA"
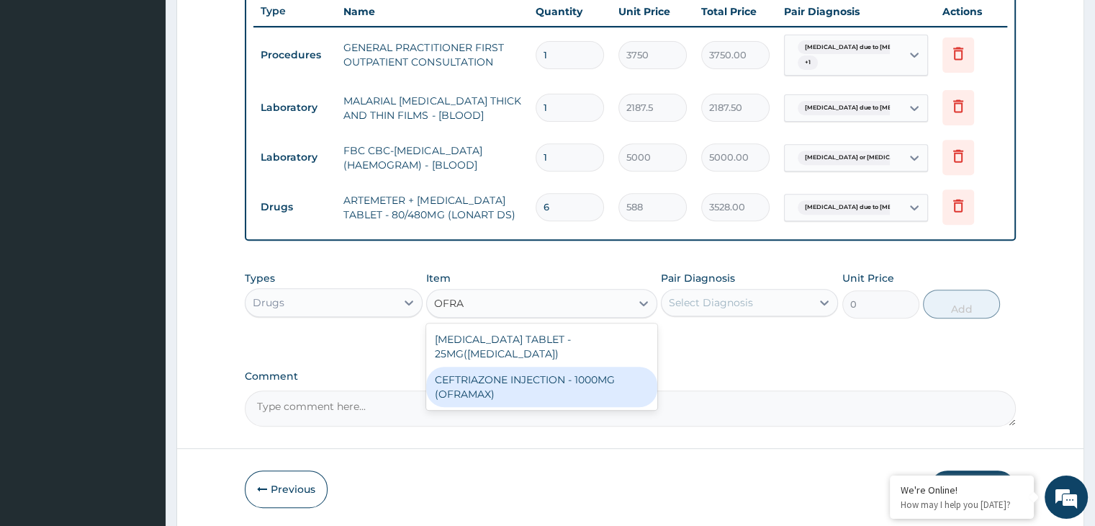
click at [538, 371] on div "CEFTRIAZONE INJECTION - 1000MG (OFRAMAX)" at bounding box center [541, 386] width 231 height 40
type input "2520"
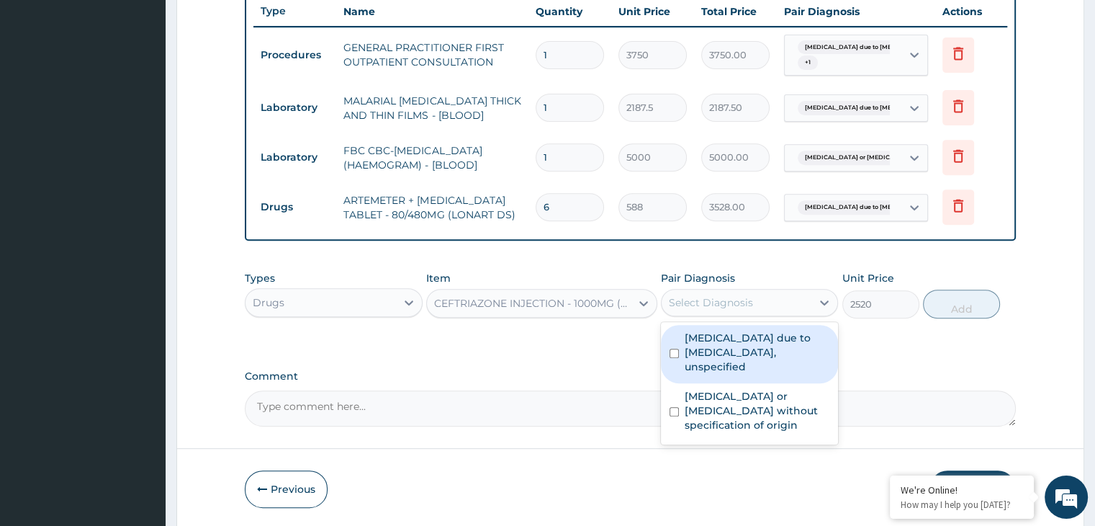
click at [769, 302] on div "Select Diagnosis" at bounding box center [737, 302] width 150 height 23
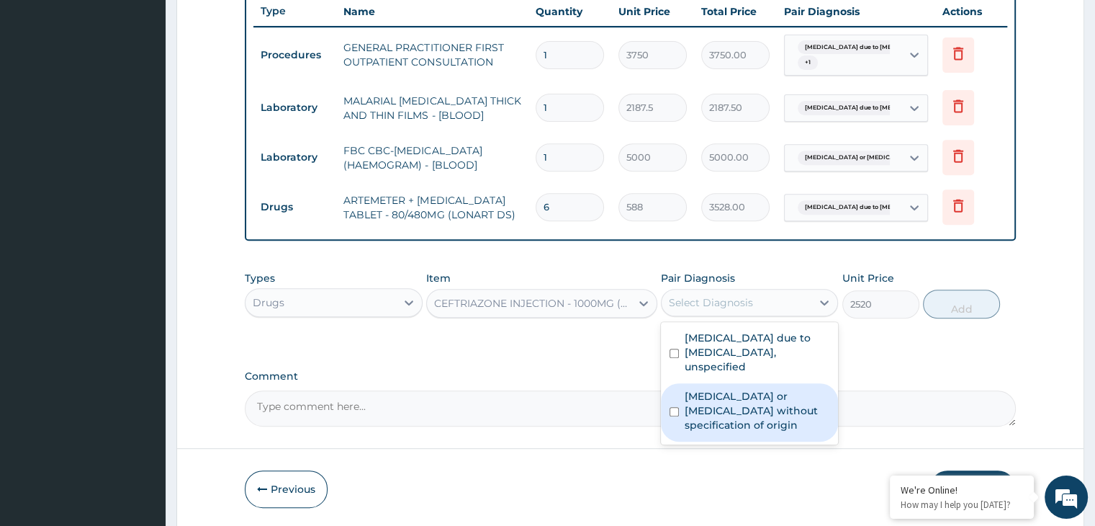
click at [738, 389] on label "Gastroenteritis or colitis without specification of origin" at bounding box center [757, 410] width 145 height 43
checkbox input "true"
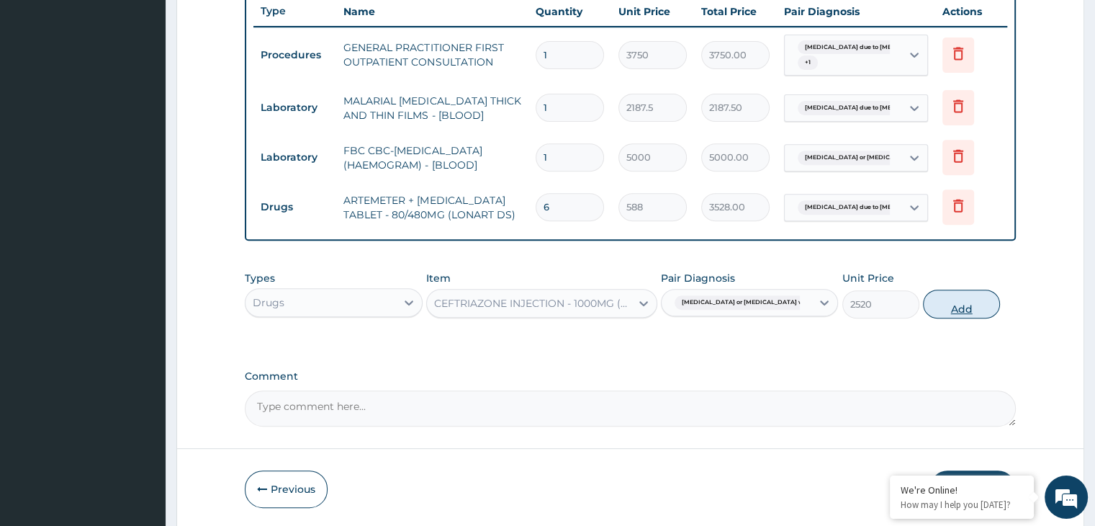
click at [961, 293] on button "Add" at bounding box center [961, 303] width 77 height 29
type input "0"
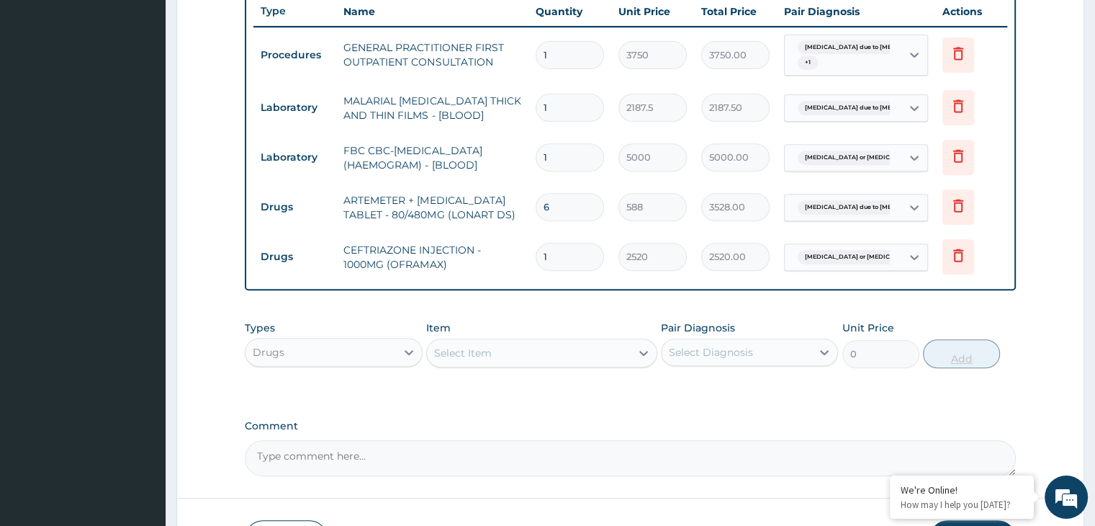
type input "0.00"
type input "5"
type input "12600.00"
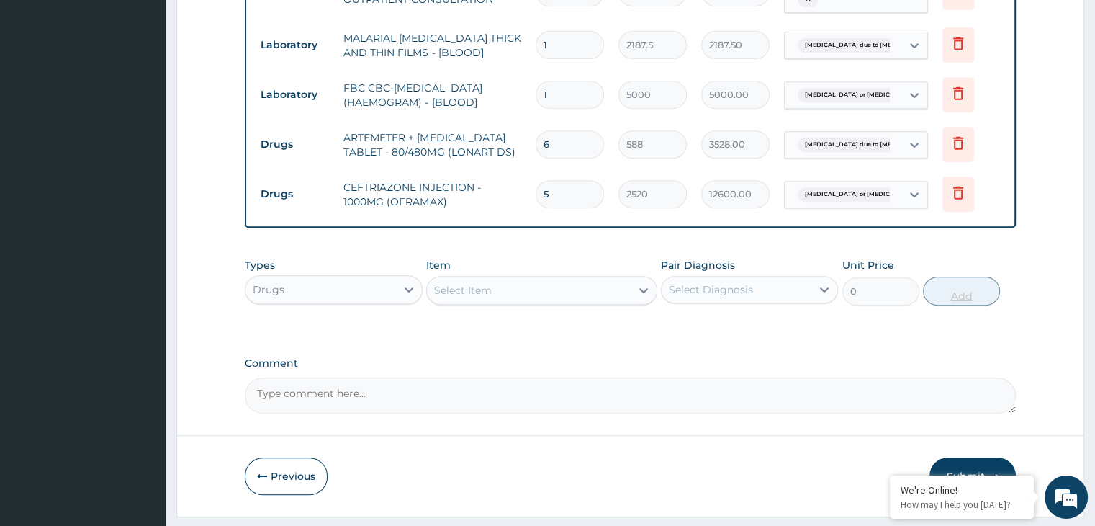
scroll to position [646, 0]
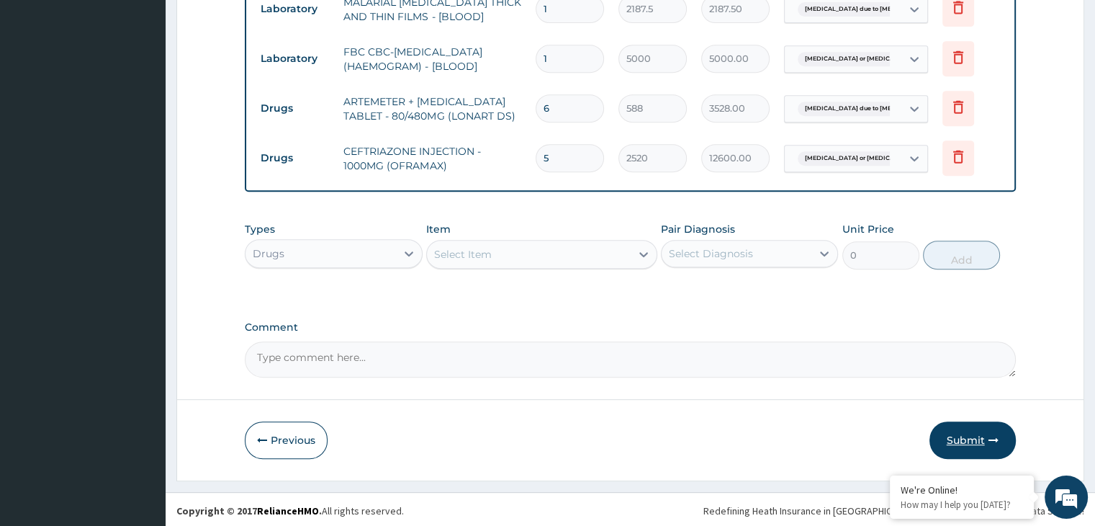
type input "5"
click at [967, 436] on button "Submit" at bounding box center [972, 439] width 86 height 37
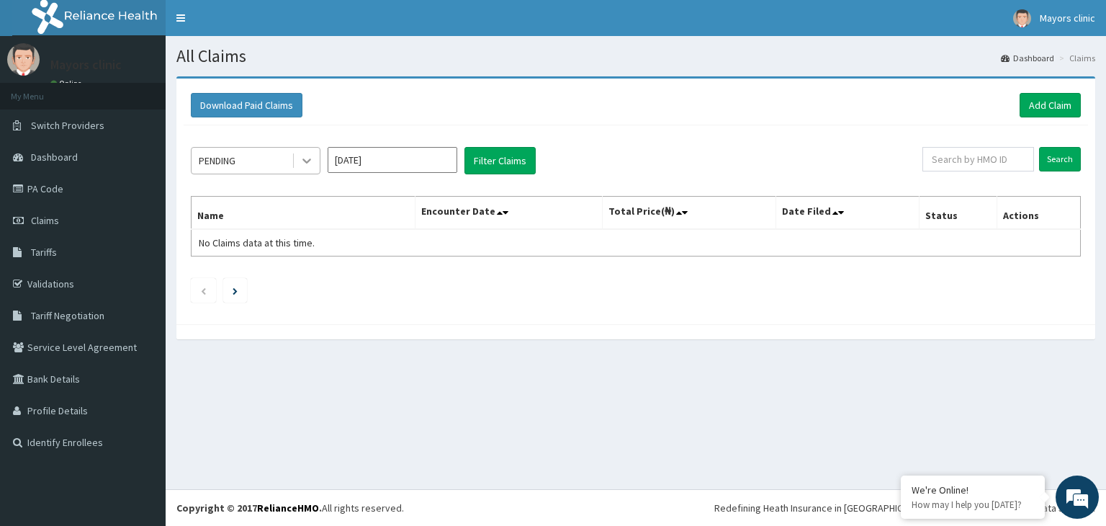
click at [308, 162] on icon at bounding box center [306, 160] width 14 height 14
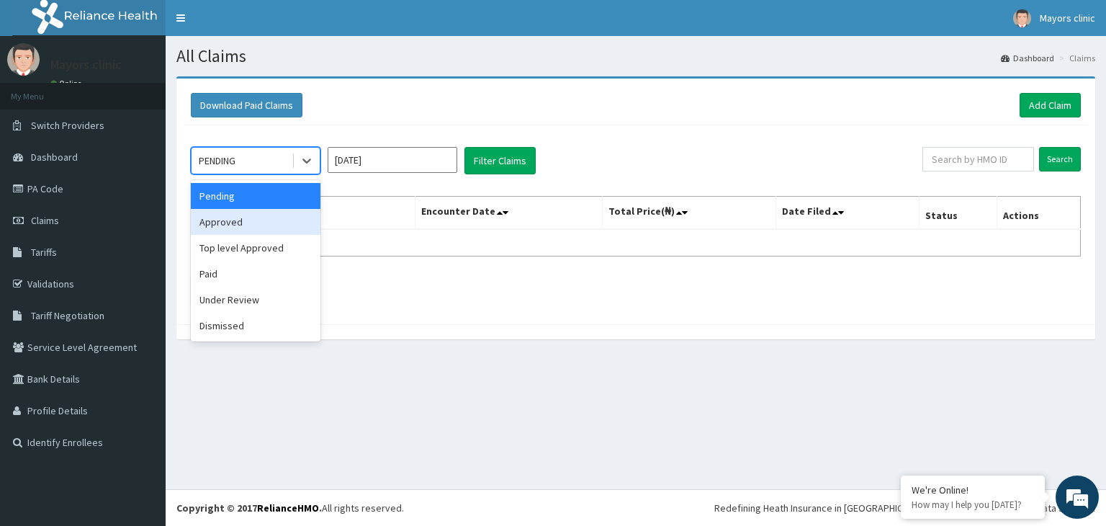
click at [241, 222] on div "Approved" at bounding box center [256, 222] width 130 height 26
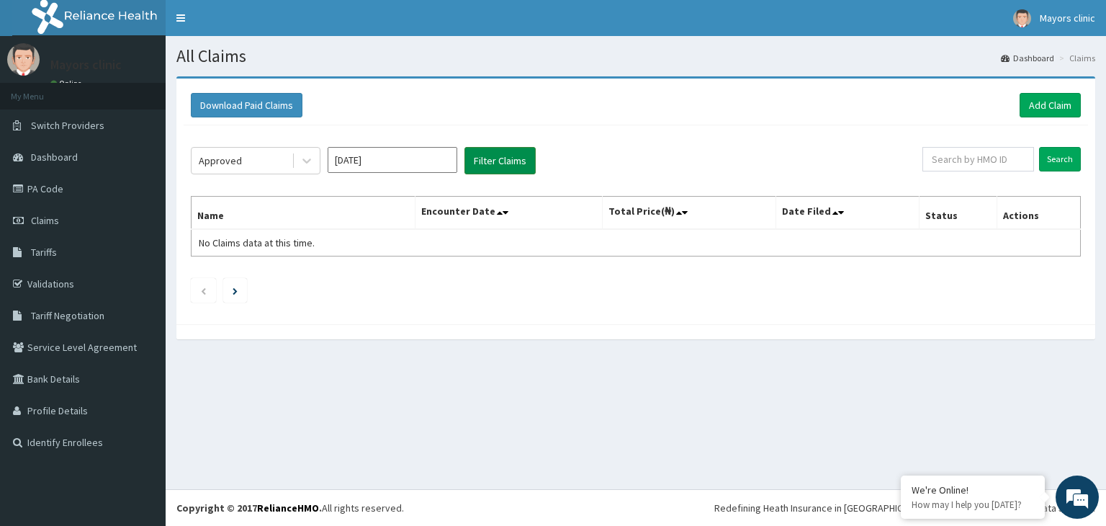
click at [490, 156] on button "Filter Claims" at bounding box center [499, 160] width 71 height 27
